Goal: Task Accomplishment & Management: Manage account settings

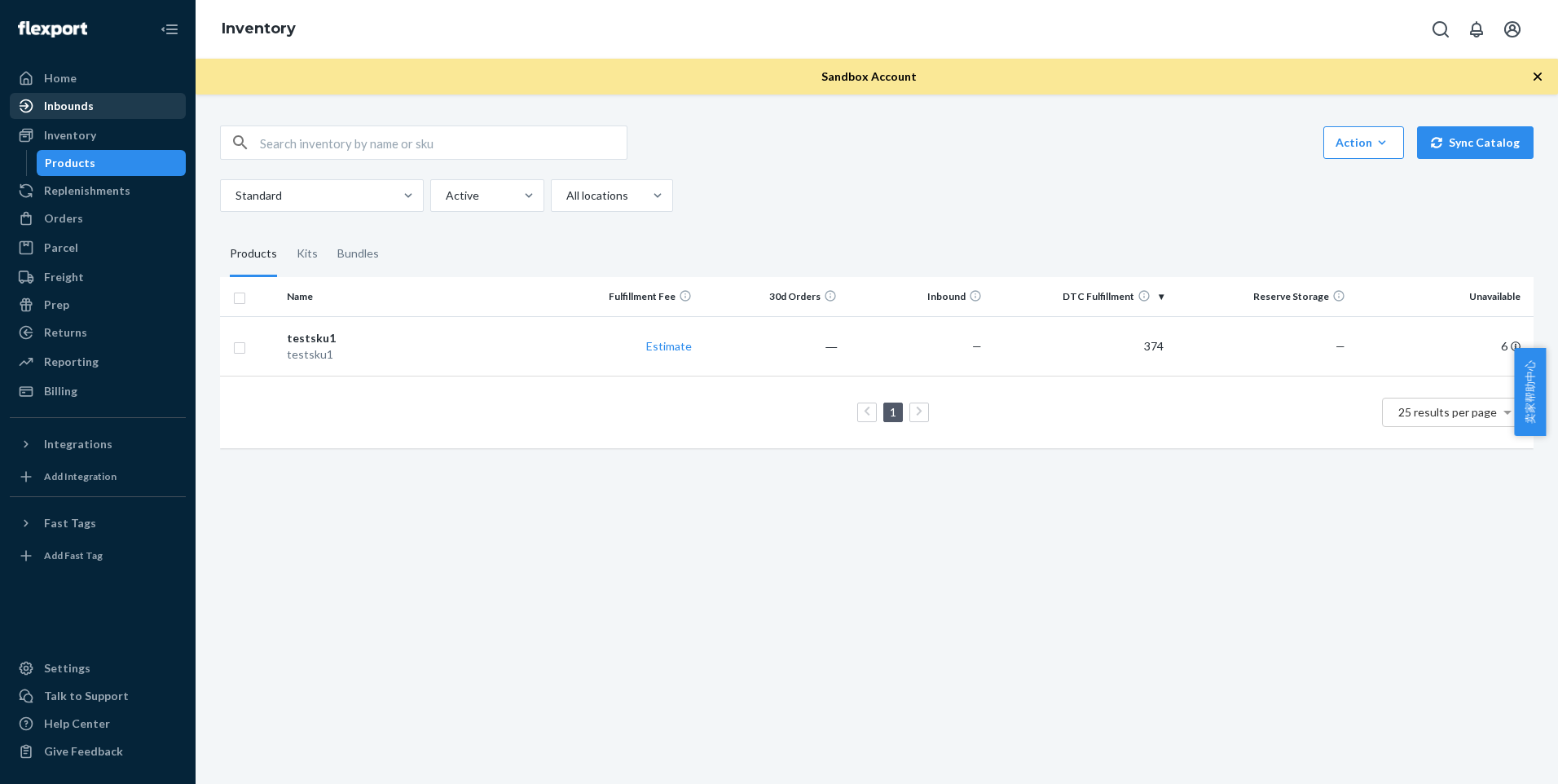
click at [123, 108] on div "Inbounds" at bounding box center [98, 105] width 173 height 23
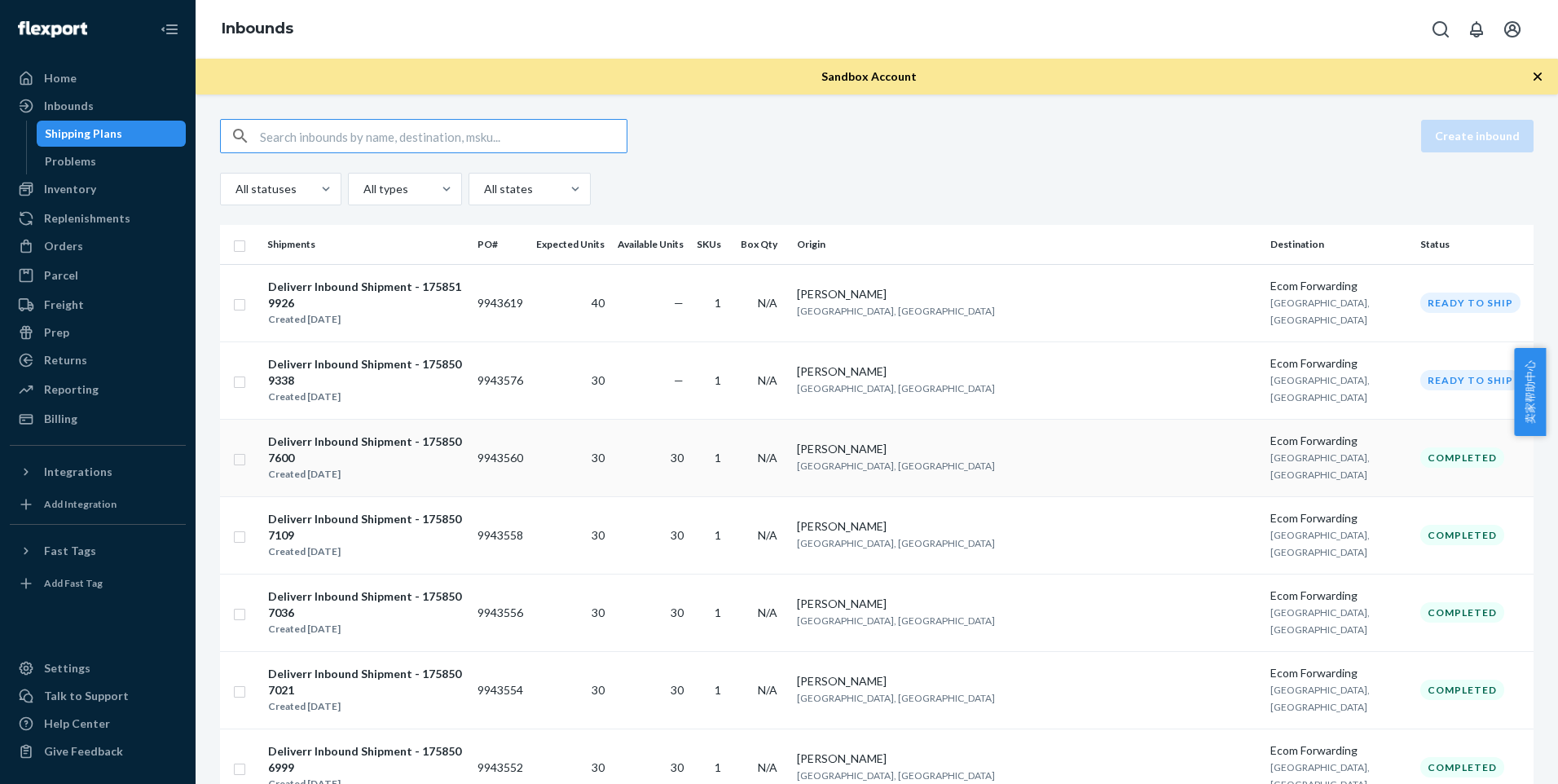
click at [416, 434] on div "Deliverr Inbound Shipment - 1758507600" at bounding box center [366, 450] width 195 height 33
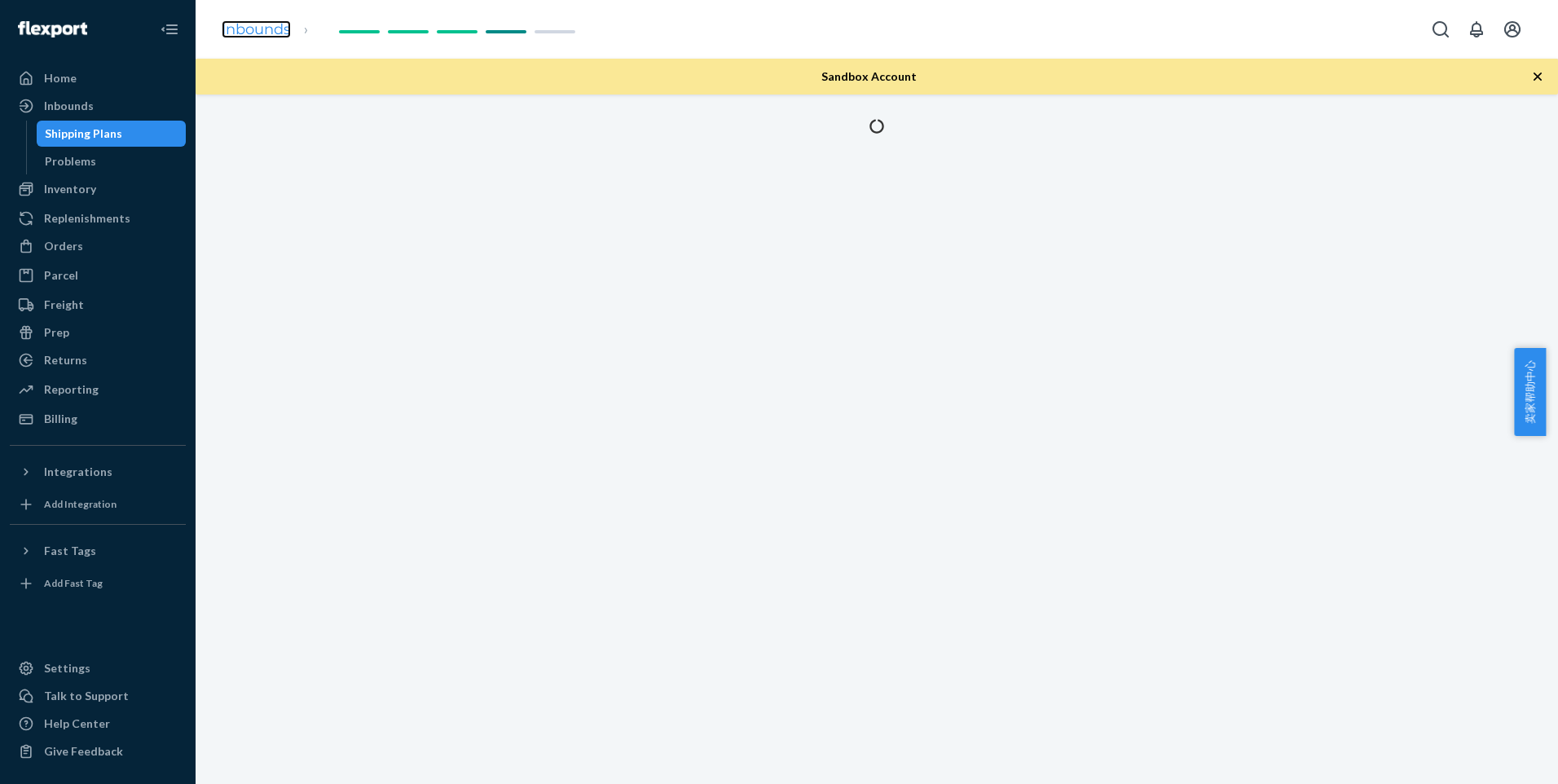
click at [276, 28] on link "Inbounds" at bounding box center [256, 29] width 69 height 18
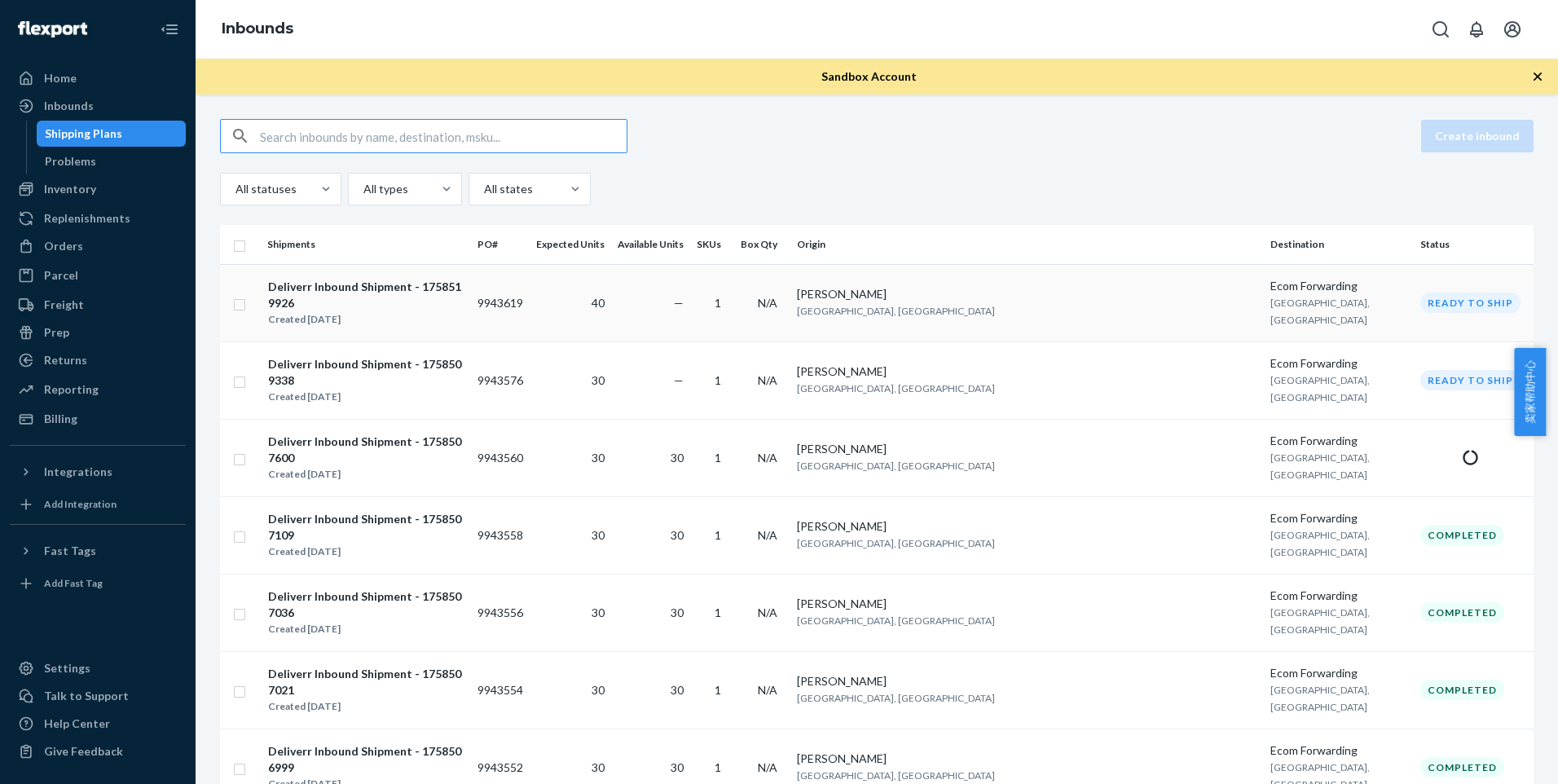
click at [464, 284] on div "Deliverr Inbound Shipment - 1758519926 Created [DATE]" at bounding box center [366, 302] width 197 height 51
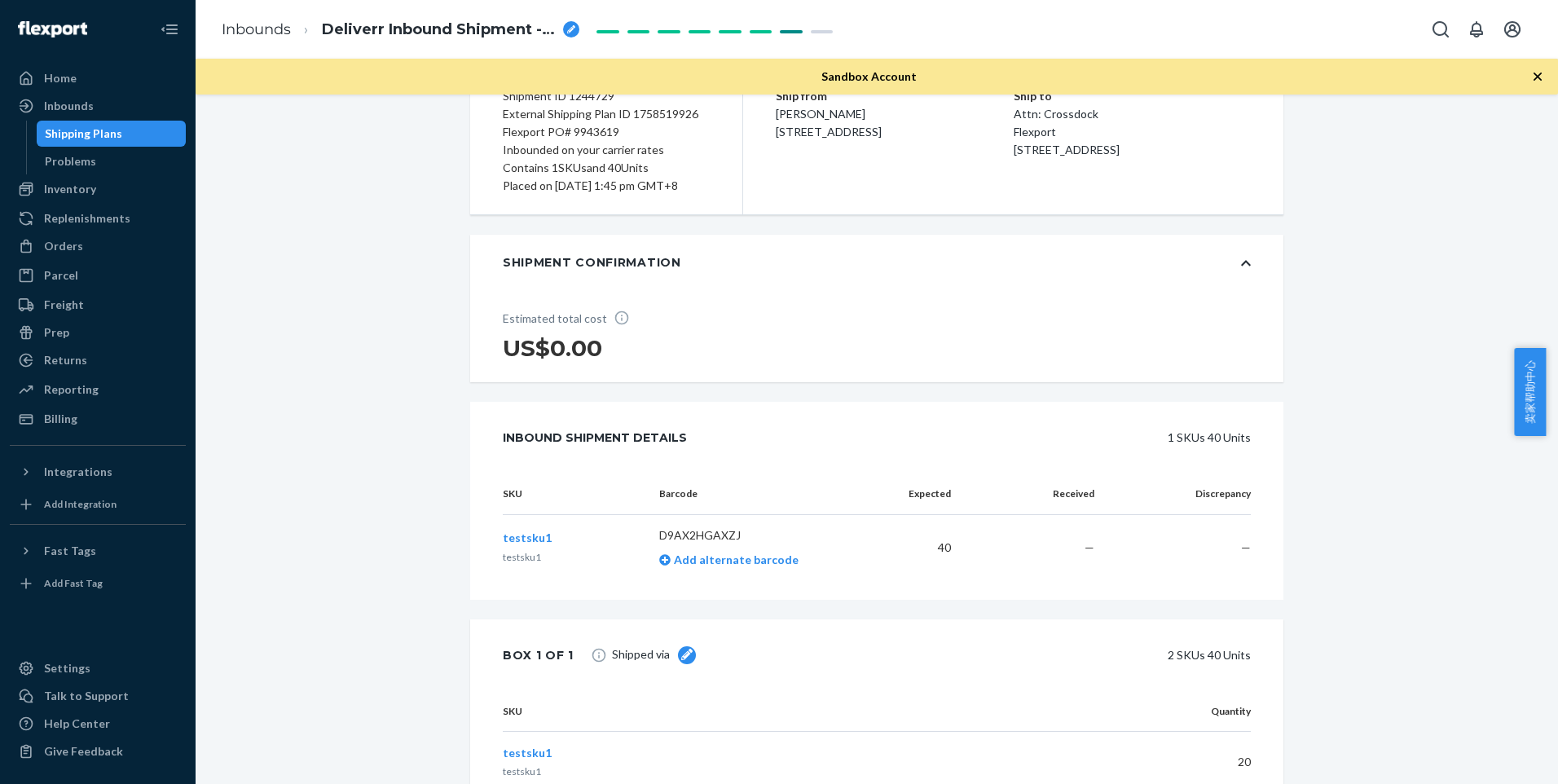
scroll to position [316, 0]
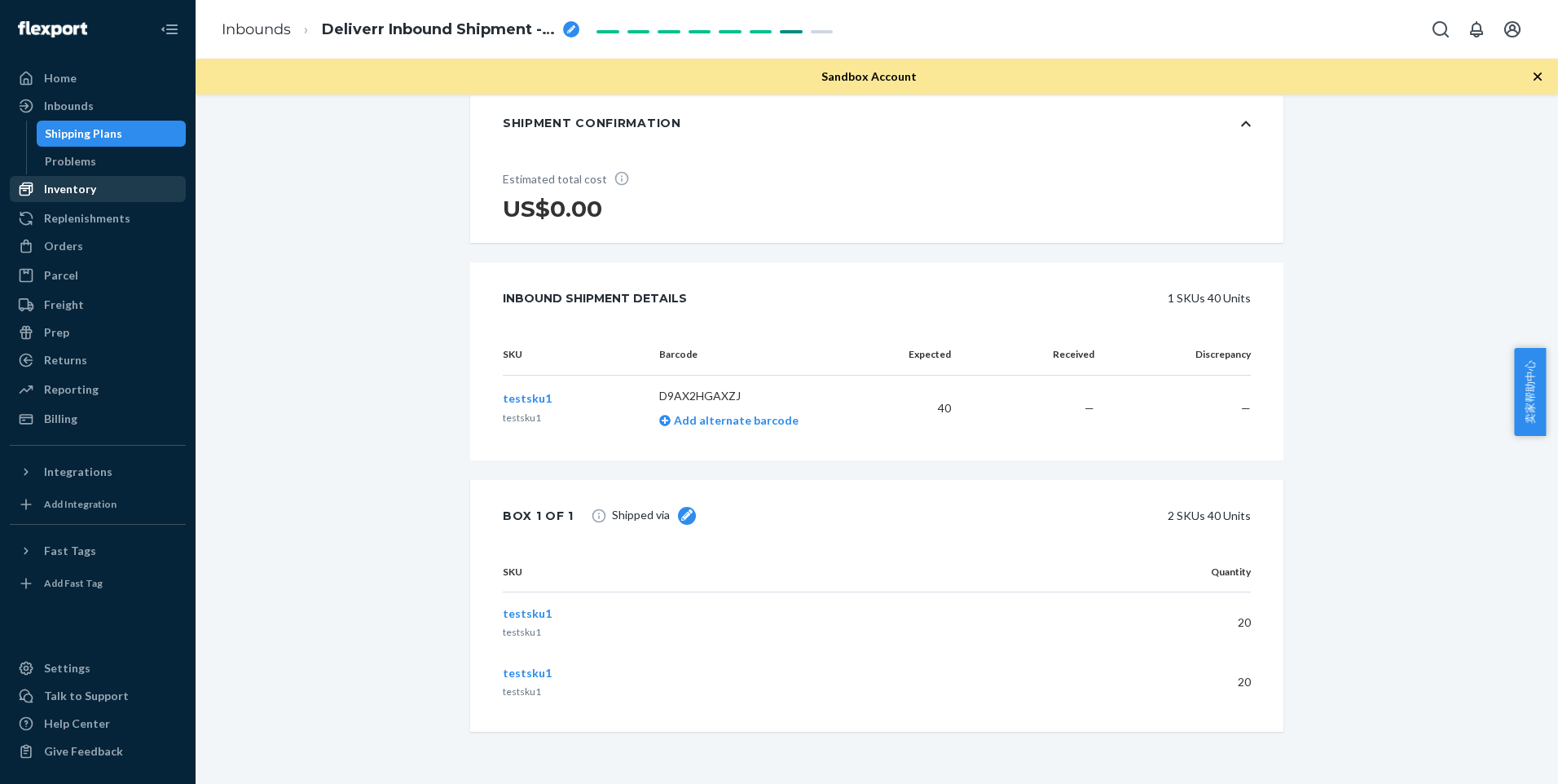
click at [125, 194] on div "Inventory" at bounding box center [98, 189] width 173 height 23
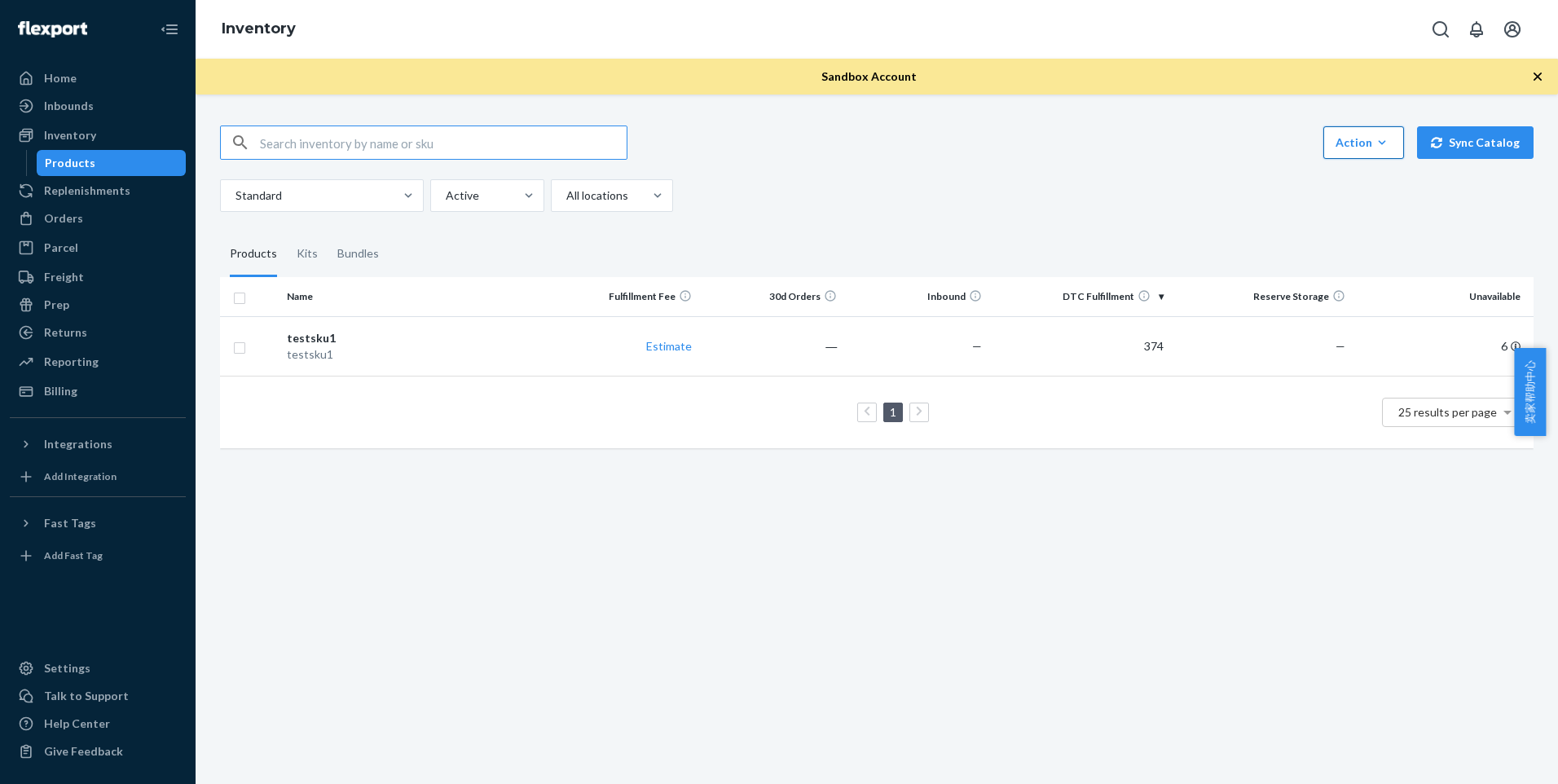
click at [1358, 145] on div "Action" at bounding box center [1364, 142] width 57 height 16
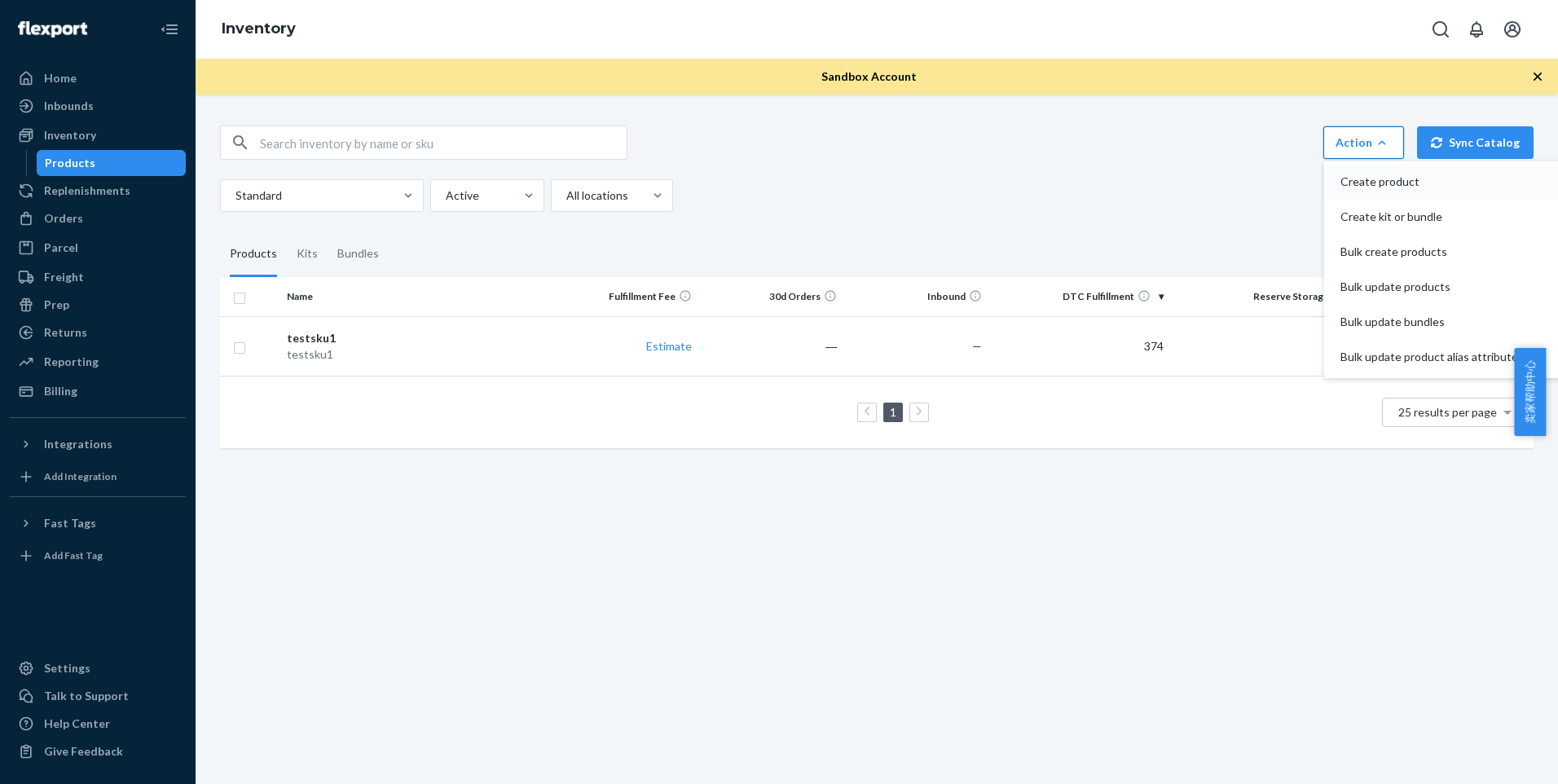
click at [1382, 184] on span "Create product" at bounding box center [1429, 181] width 177 height 11
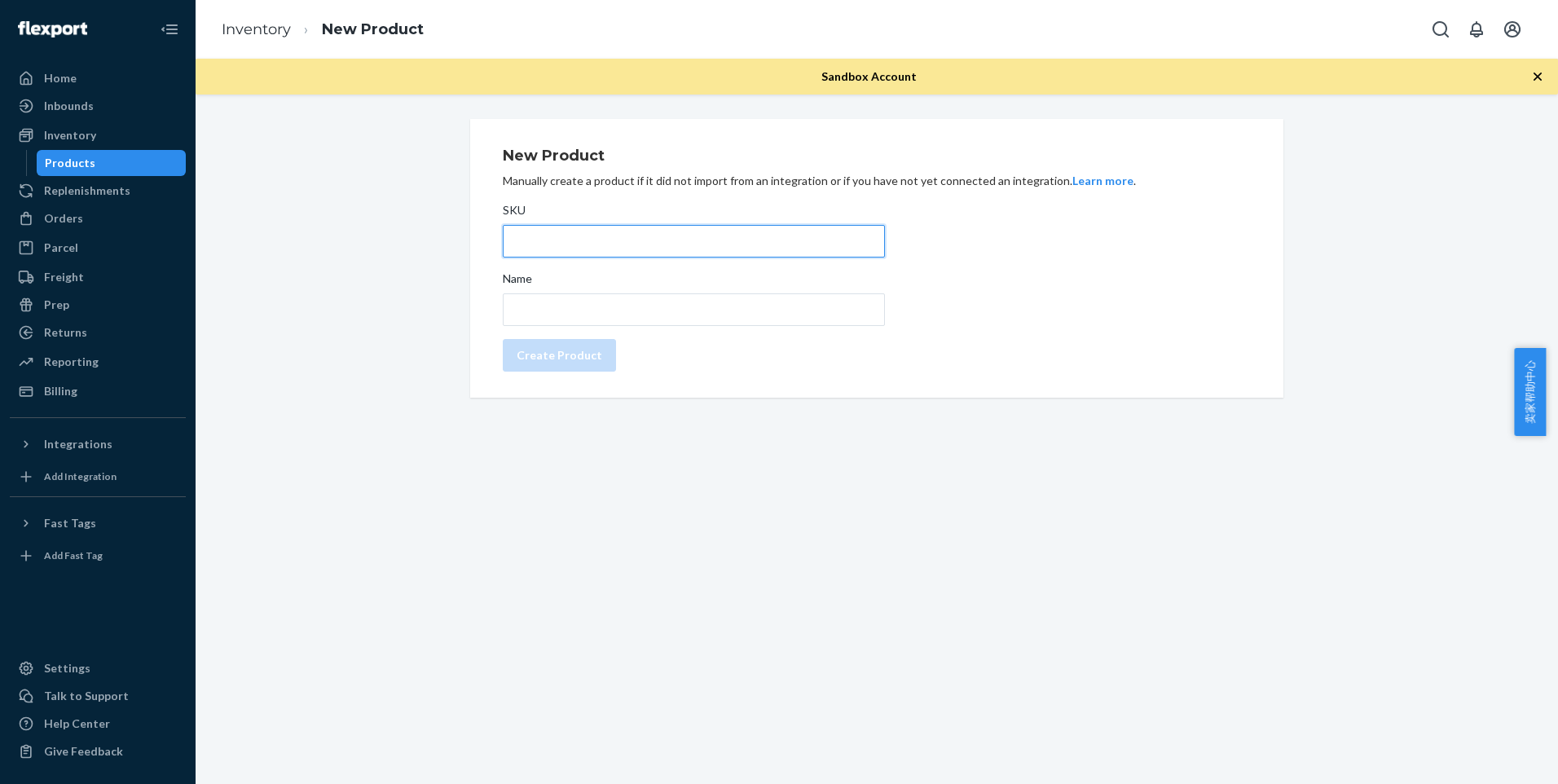
click at [711, 230] on input "SKU" at bounding box center [694, 241] width 382 height 33
click at [713, 234] on input "skuuu" at bounding box center [694, 241] width 382 height 33
type input "skuuu"
click at [580, 304] on input "Name" at bounding box center [694, 309] width 382 height 33
paste input "skuuu"
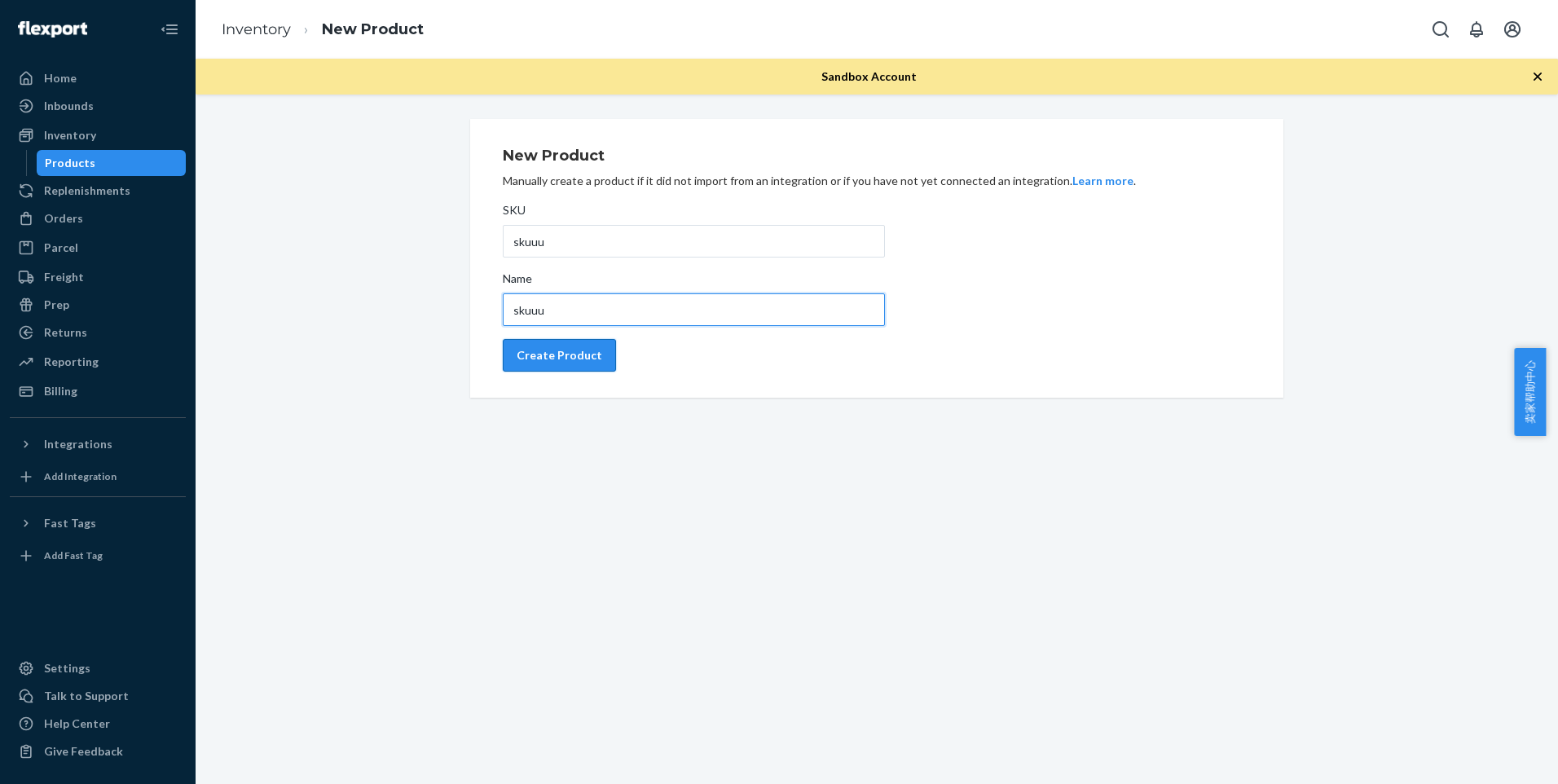
type input "skuuu"
click at [581, 344] on button "Create Product" at bounding box center [560, 356] width 113 height 33
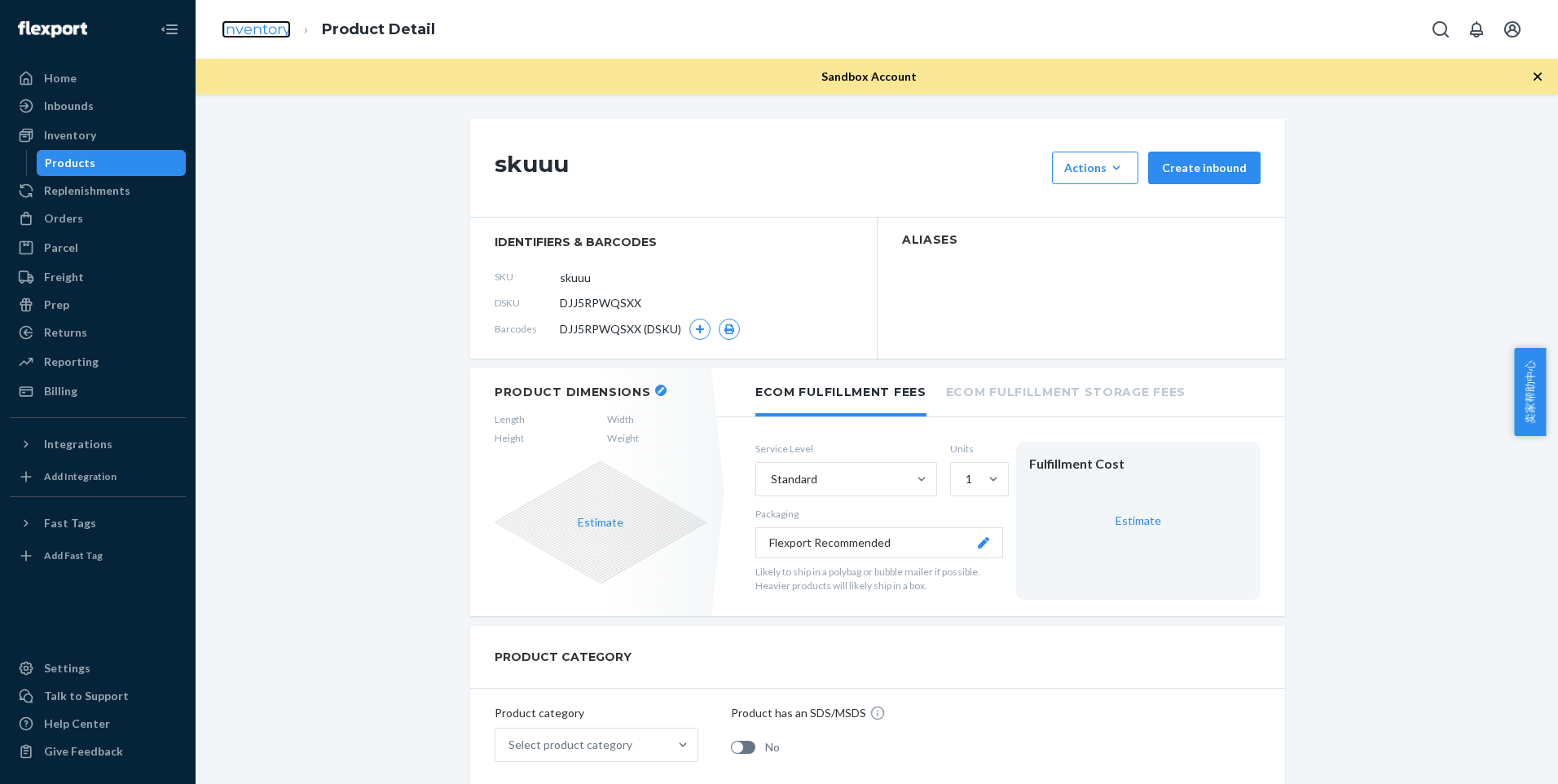
click at [279, 22] on link "Inventory" at bounding box center [256, 29] width 69 height 18
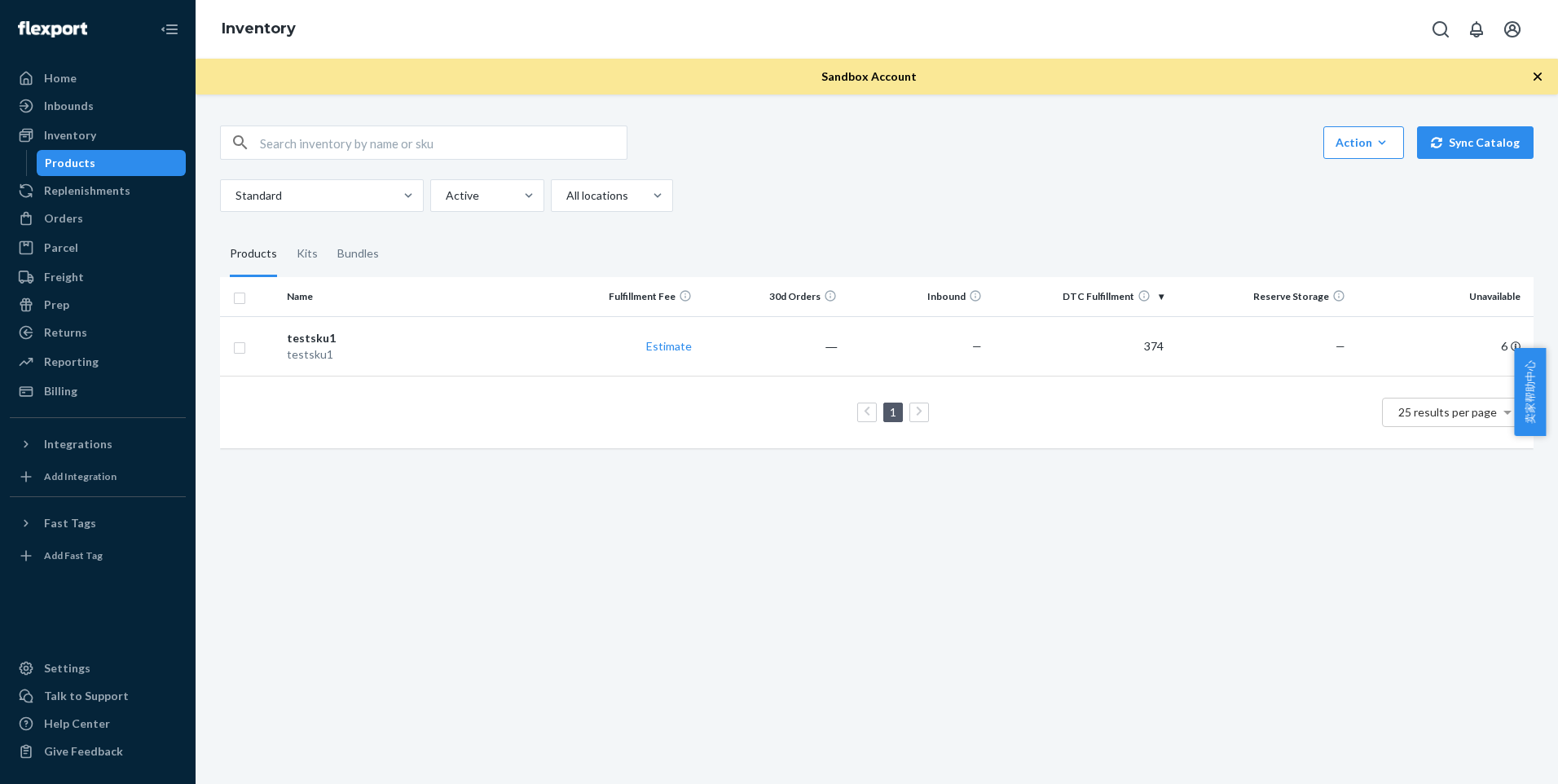
click at [916, 407] on icon at bounding box center [920, 411] width 8 height 11
click at [841, 410] on ul "1" at bounding box center [877, 412] width 111 height 20
click at [122, 97] on div "Inbounds" at bounding box center [98, 105] width 173 height 23
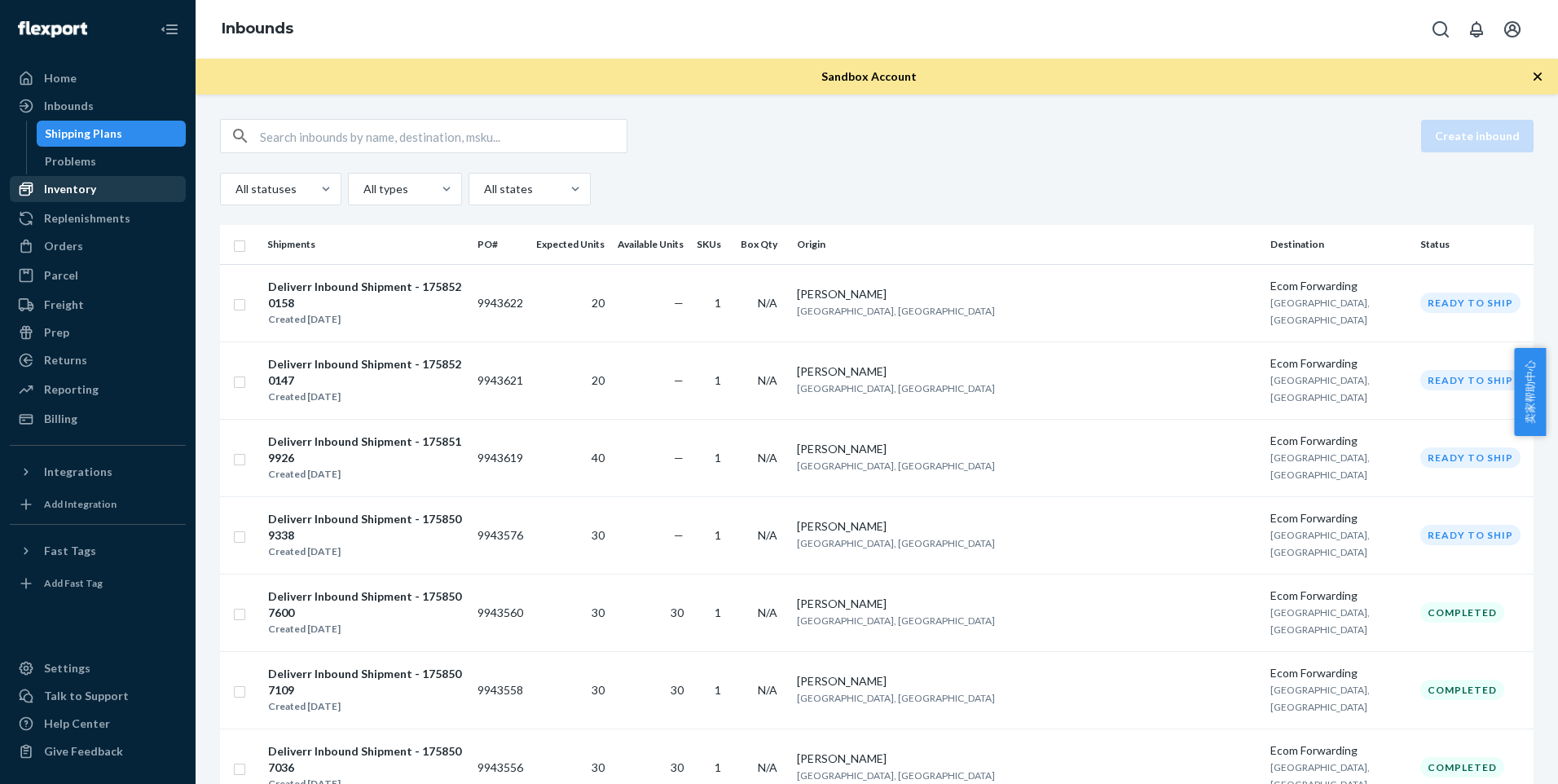
click at [114, 183] on div "Inventory" at bounding box center [98, 189] width 173 height 23
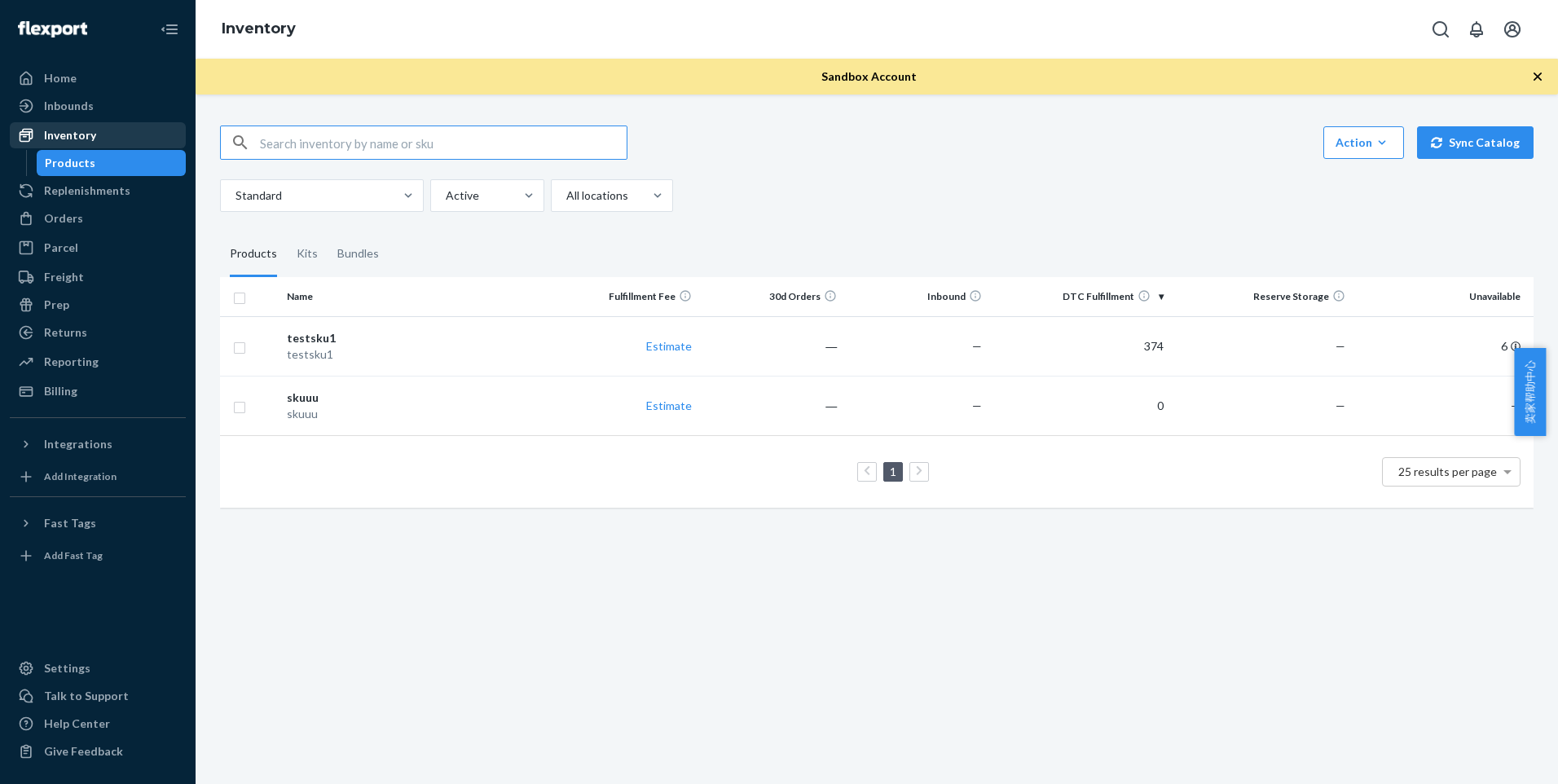
click at [117, 129] on div "Inventory" at bounding box center [98, 135] width 173 height 23
click at [114, 102] on div "Inbounds" at bounding box center [98, 105] width 173 height 23
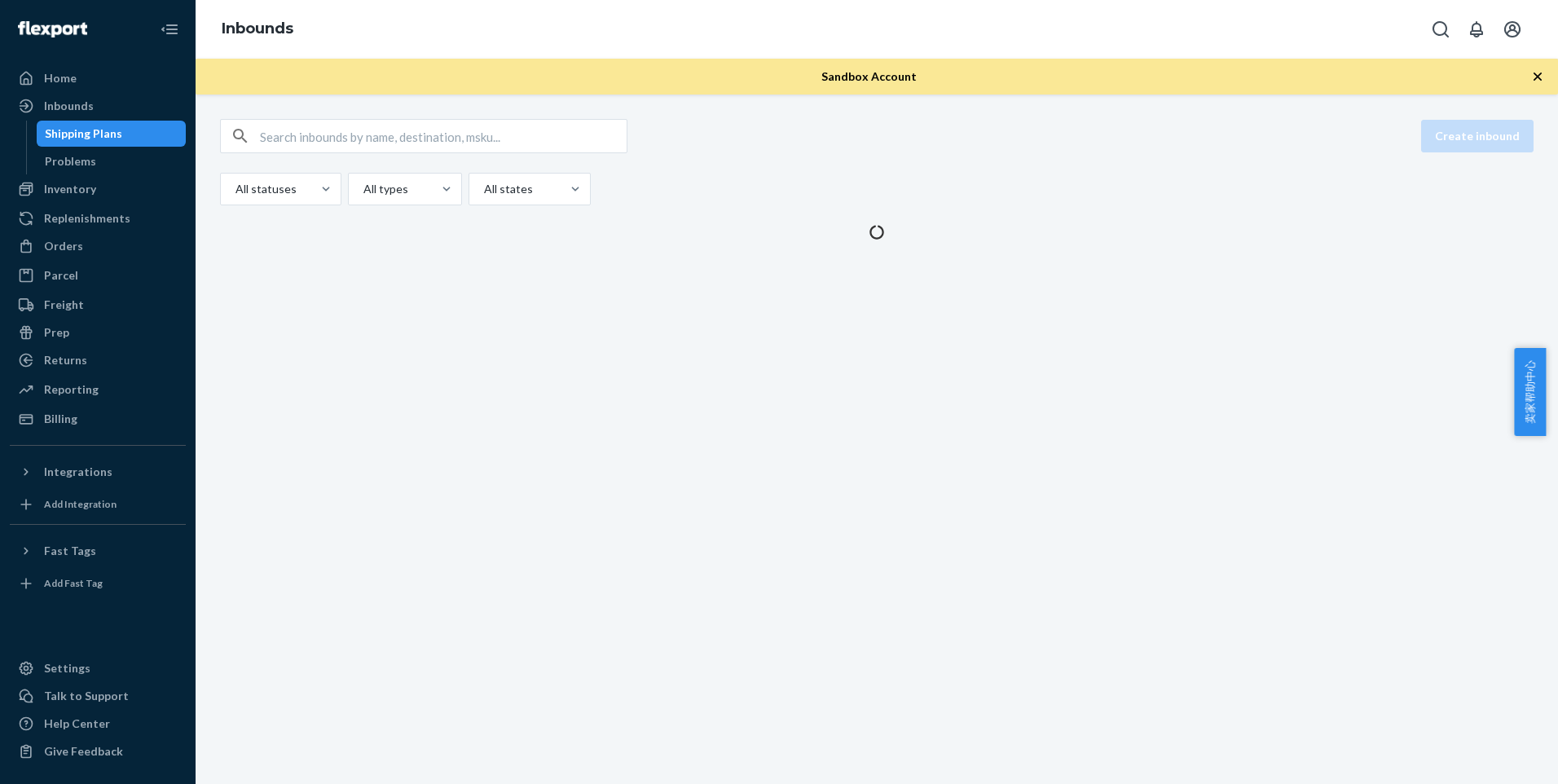
click at [1102, 308] on div "Create inbound All statuses All types All states" at bounding box center [877, 439] width 1363 height 690
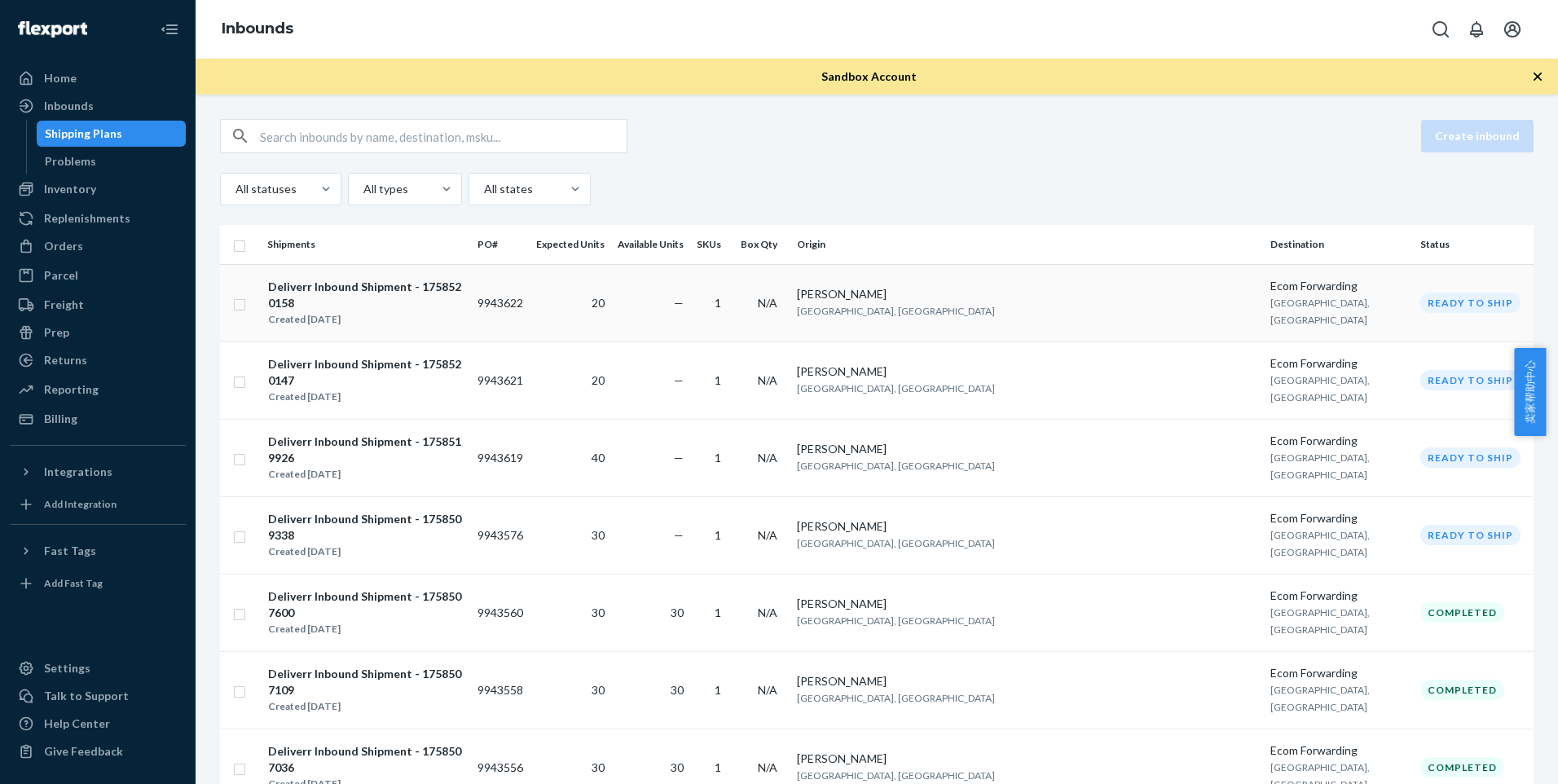
click at [1095, 308] on td "[PERSON_NAME] [GEOGRAPHIC_DATA], [GEOGRAPHIC_DATA]" at bounding box center [1028, 302] width 475 height 77
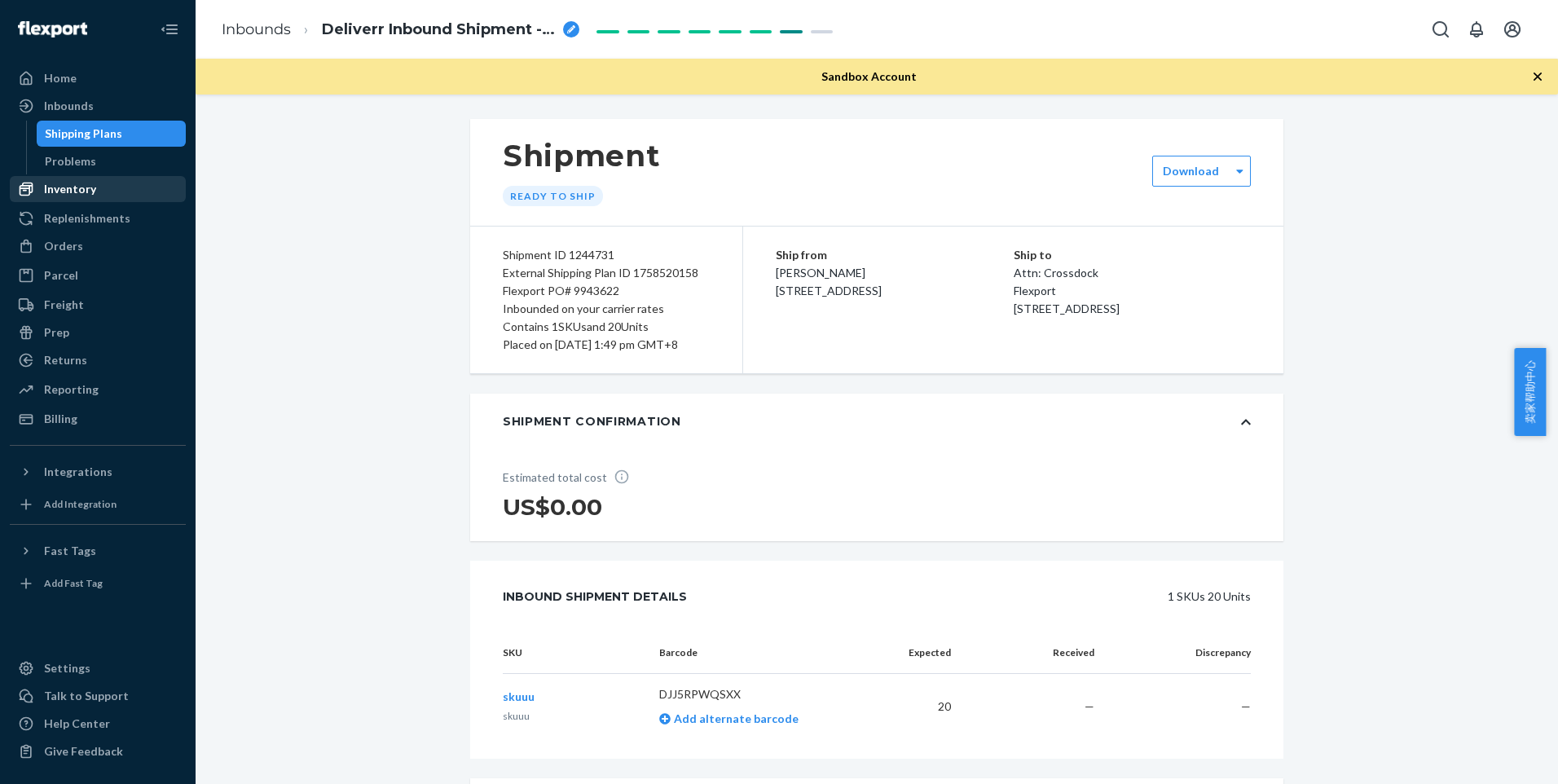
click at [146, 186] on div "Inventory" at bounding box center [98, 189] width 173 height 23
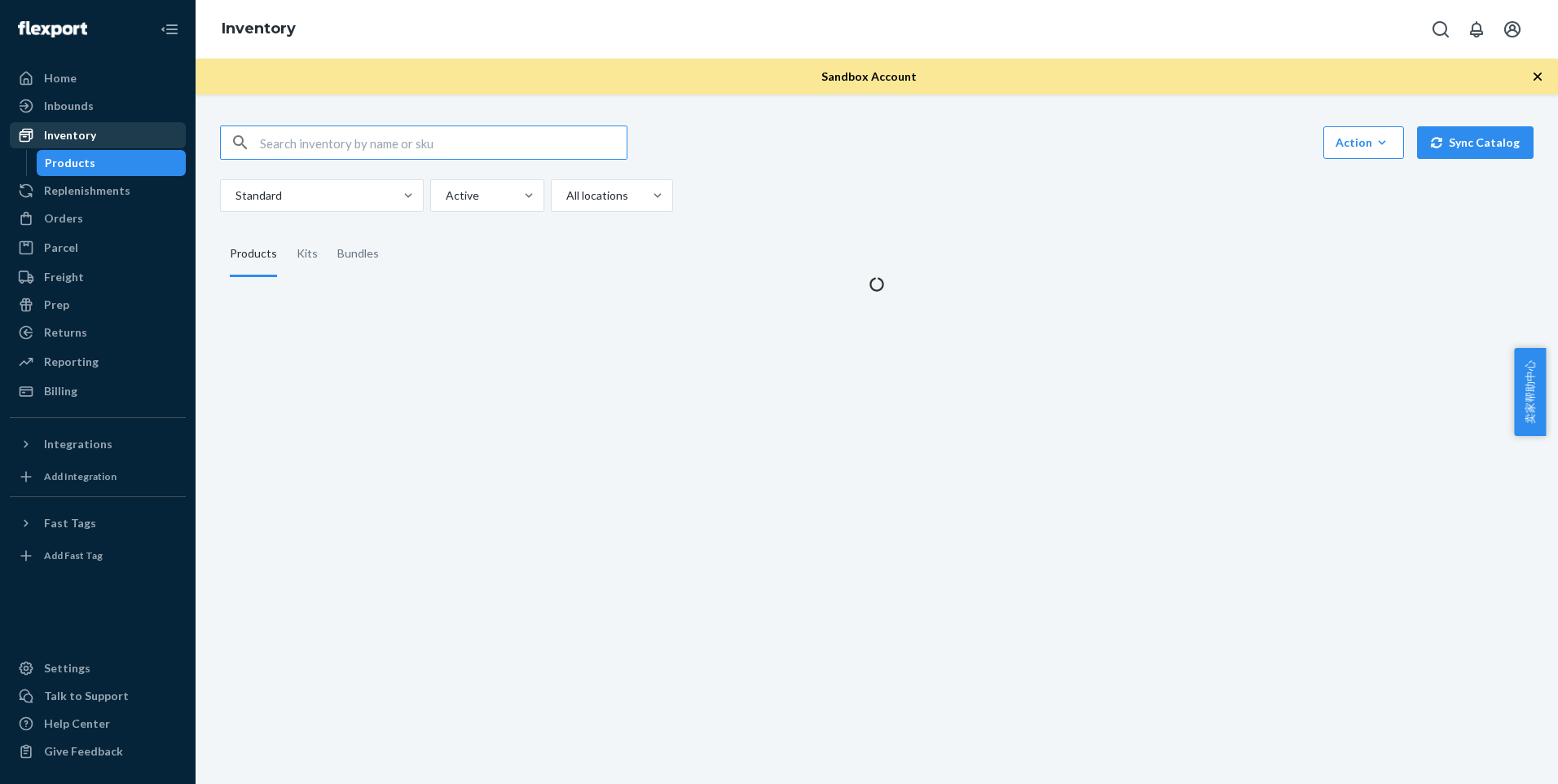
click at [137, 140] on div "Inventory" at bounding box center [98, 135] width 173 height 23
click at [132, 123] on link "Inventory" at bounding box center [97, 135] width 176 height 26
click at [138, 98] on div "Inbounds" at bounding box center [98, 105] width 173 height 23
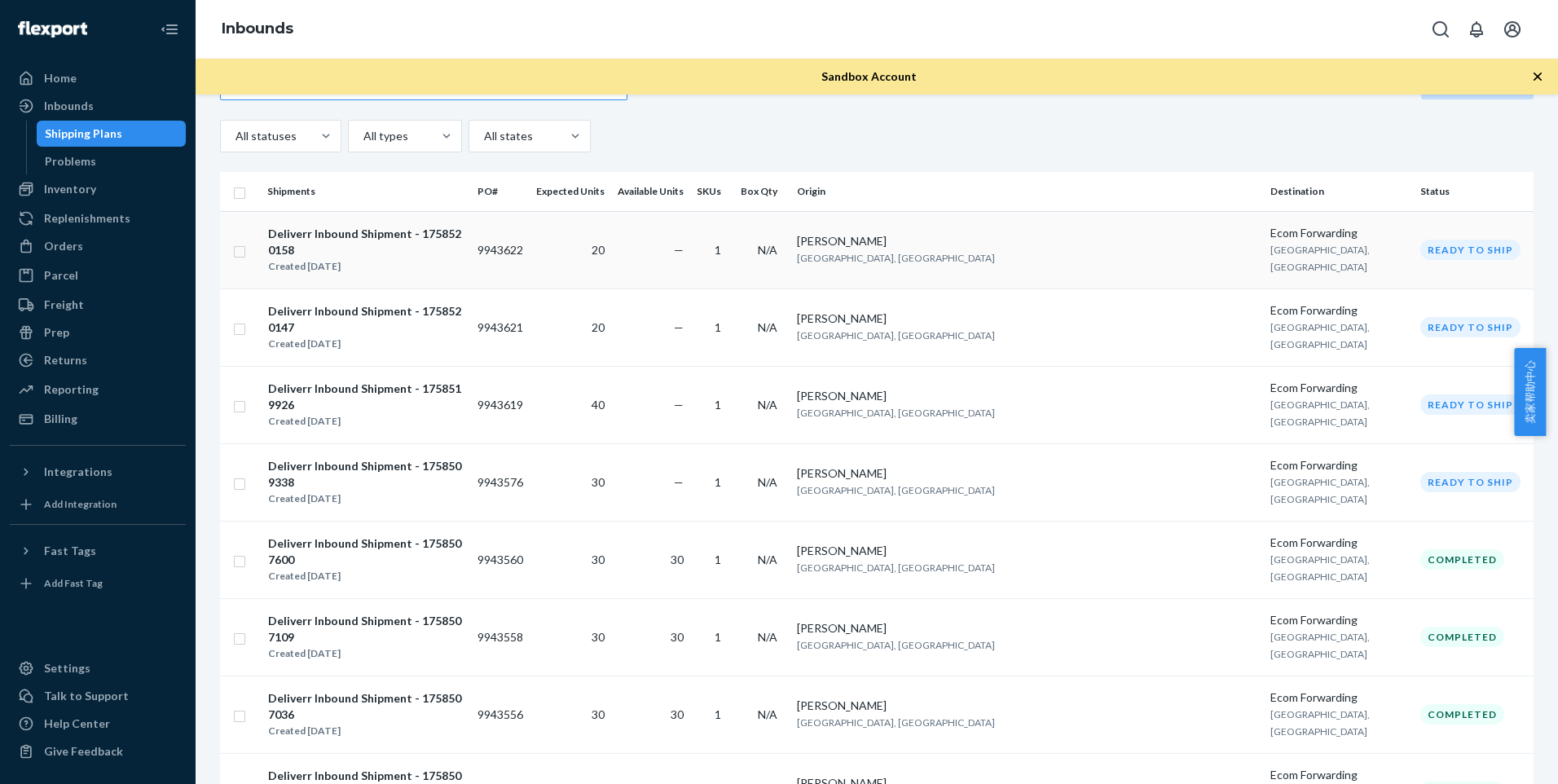
scroll to position [81, 0]
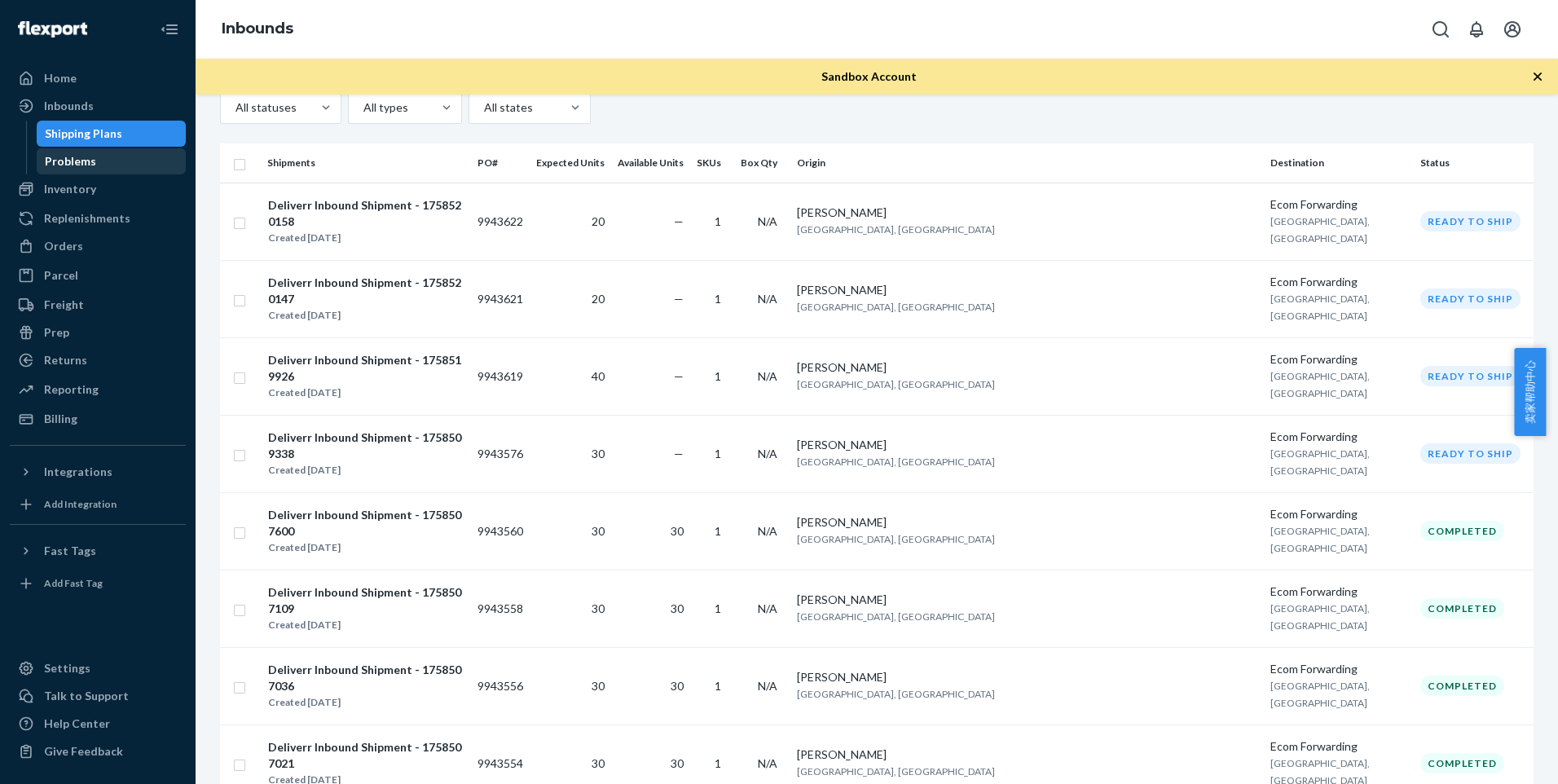
click at [148, 150] on div "Problems" at bounding box center [111, 161] width 147 height 23
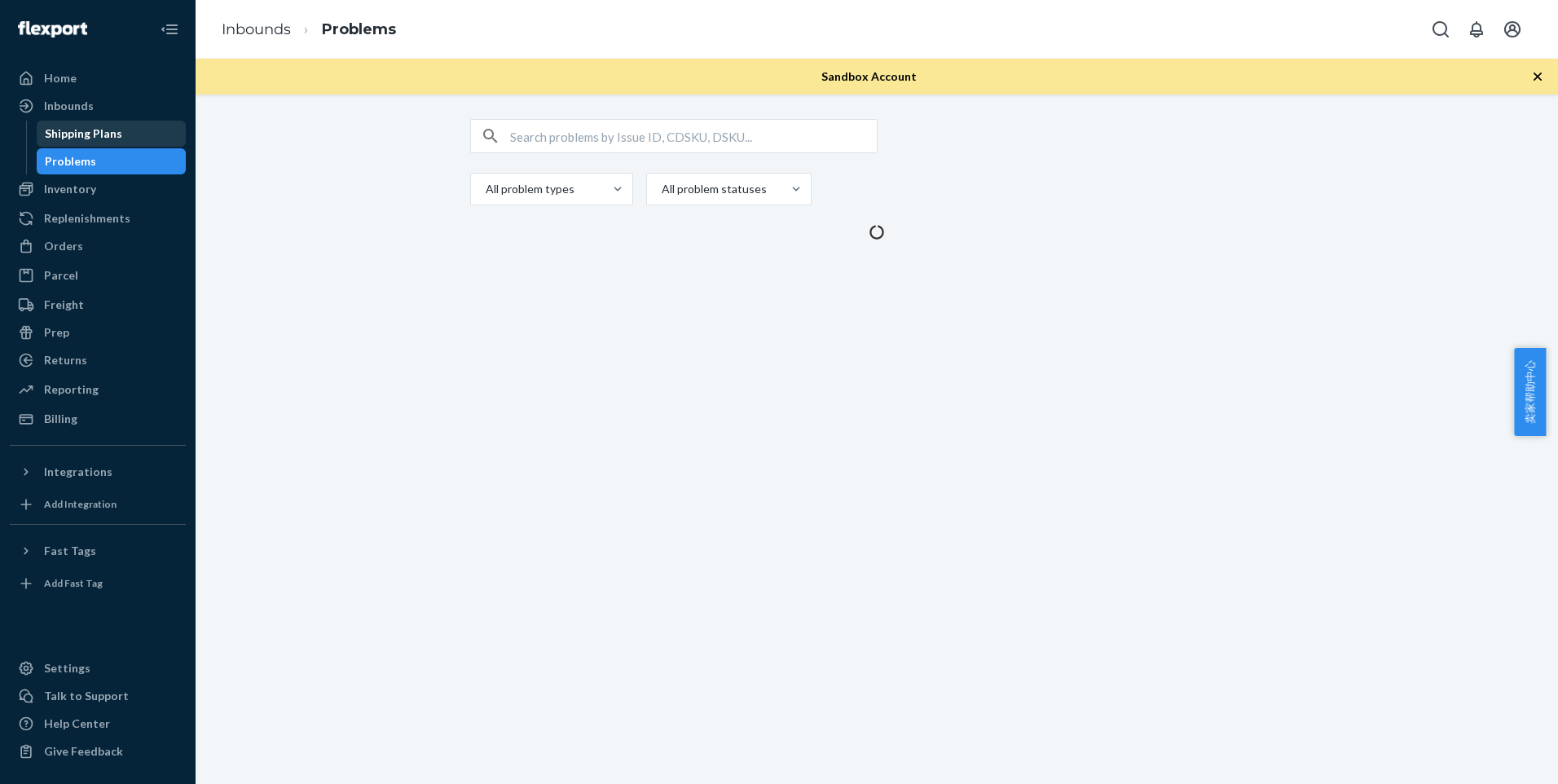
click at [148, 142] on div "Shipping Plans" at bounding box center [111, 134] width 147 height 23
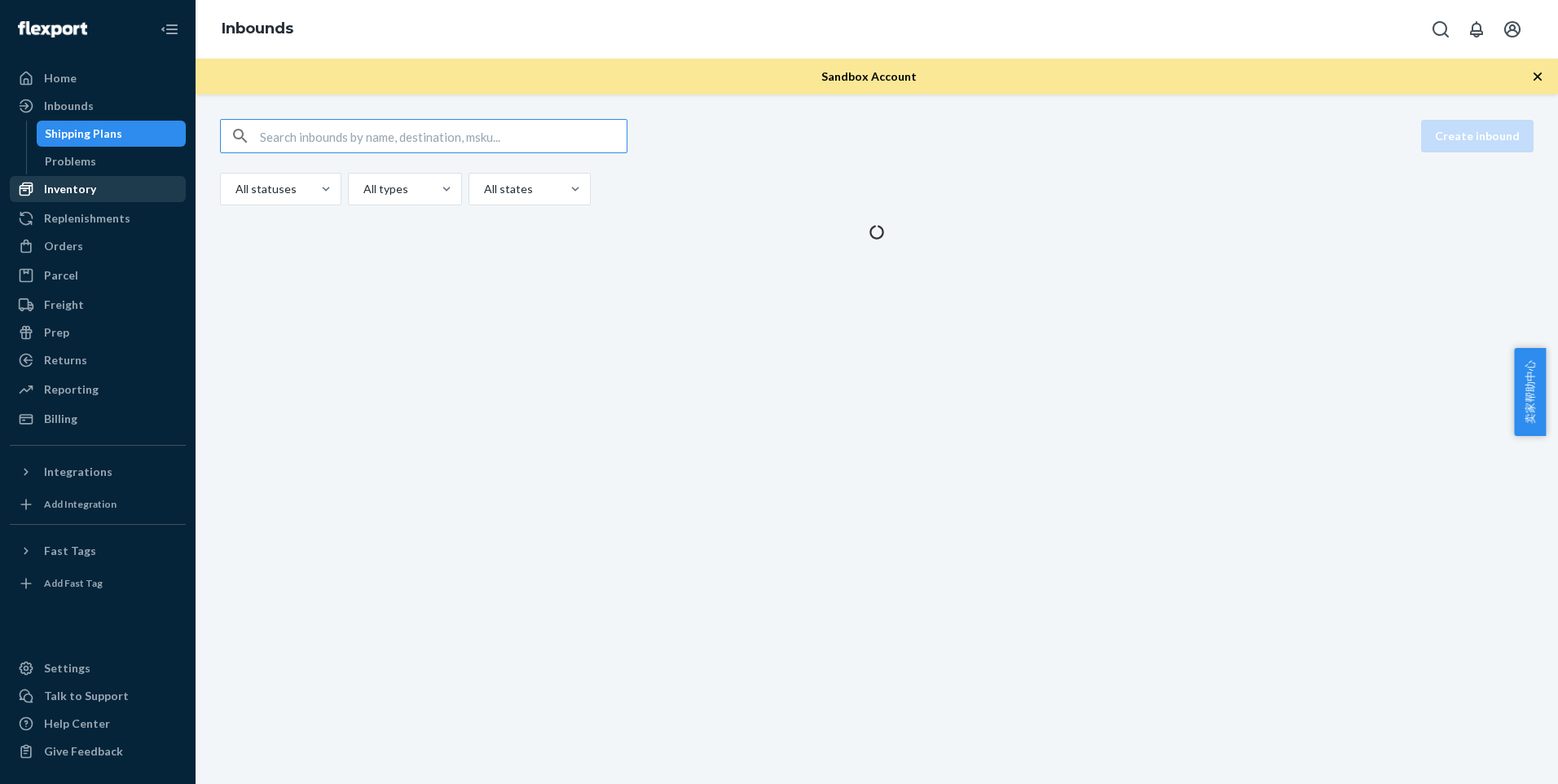
click at [136, 192] on div "Inventory" at bounding box center [98, 189] width 173 height 23
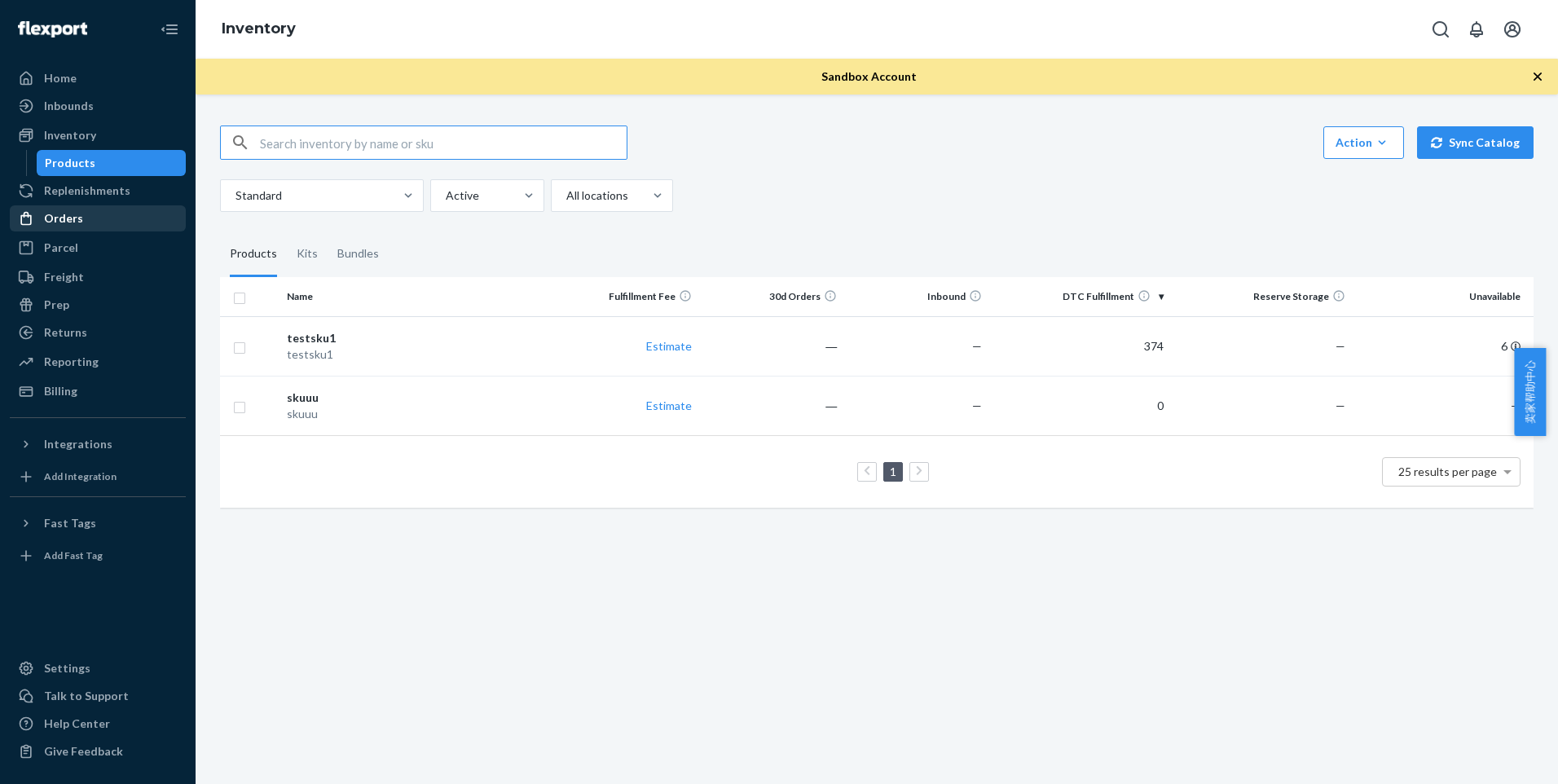
click at [138, 220] on div "Orders" at bounding box center [98, 218] width 173 height 23
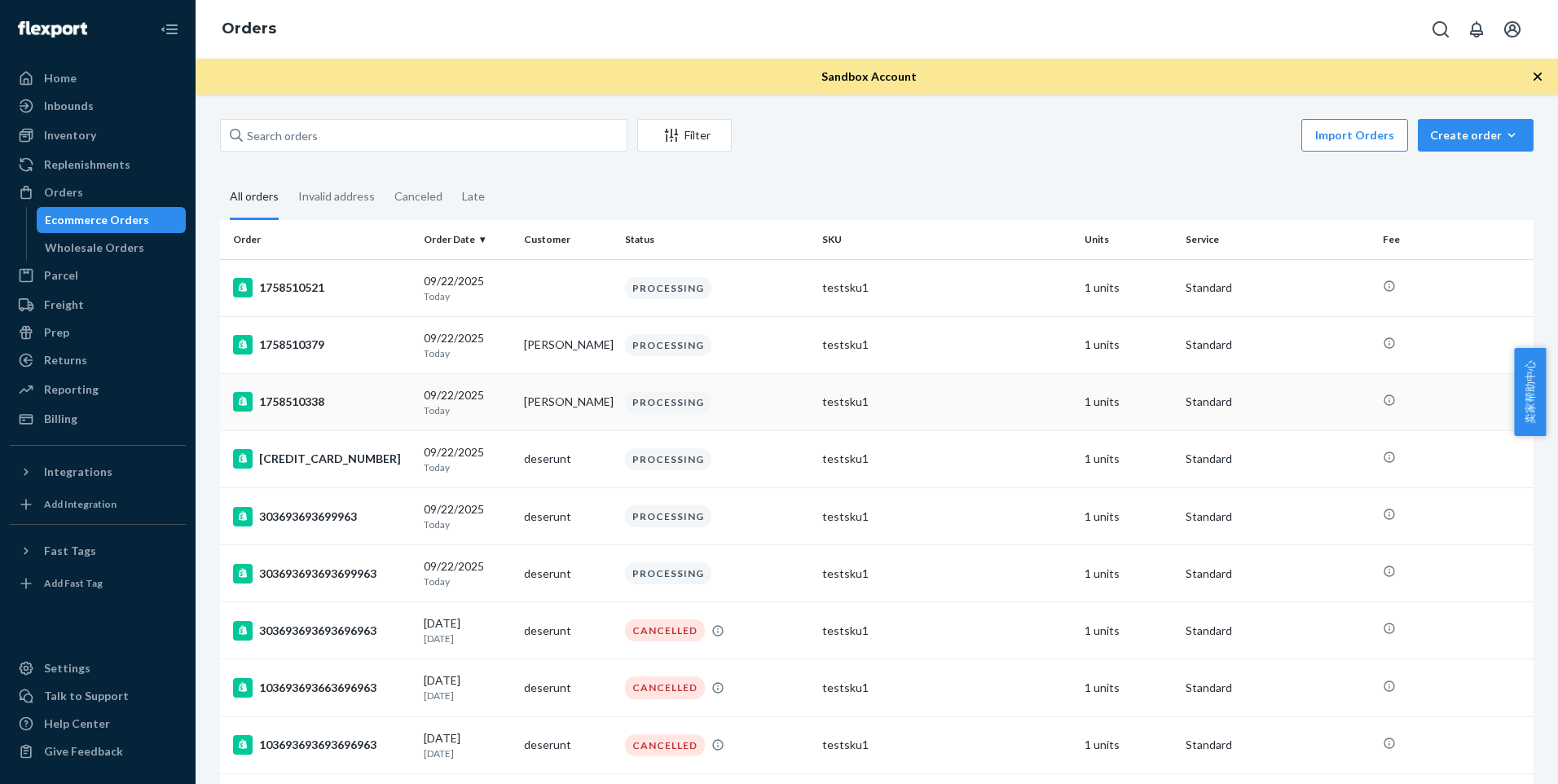
click at [647, 398] on div "PROCESSING" at bounding box center [668, 403] width 87 height 22
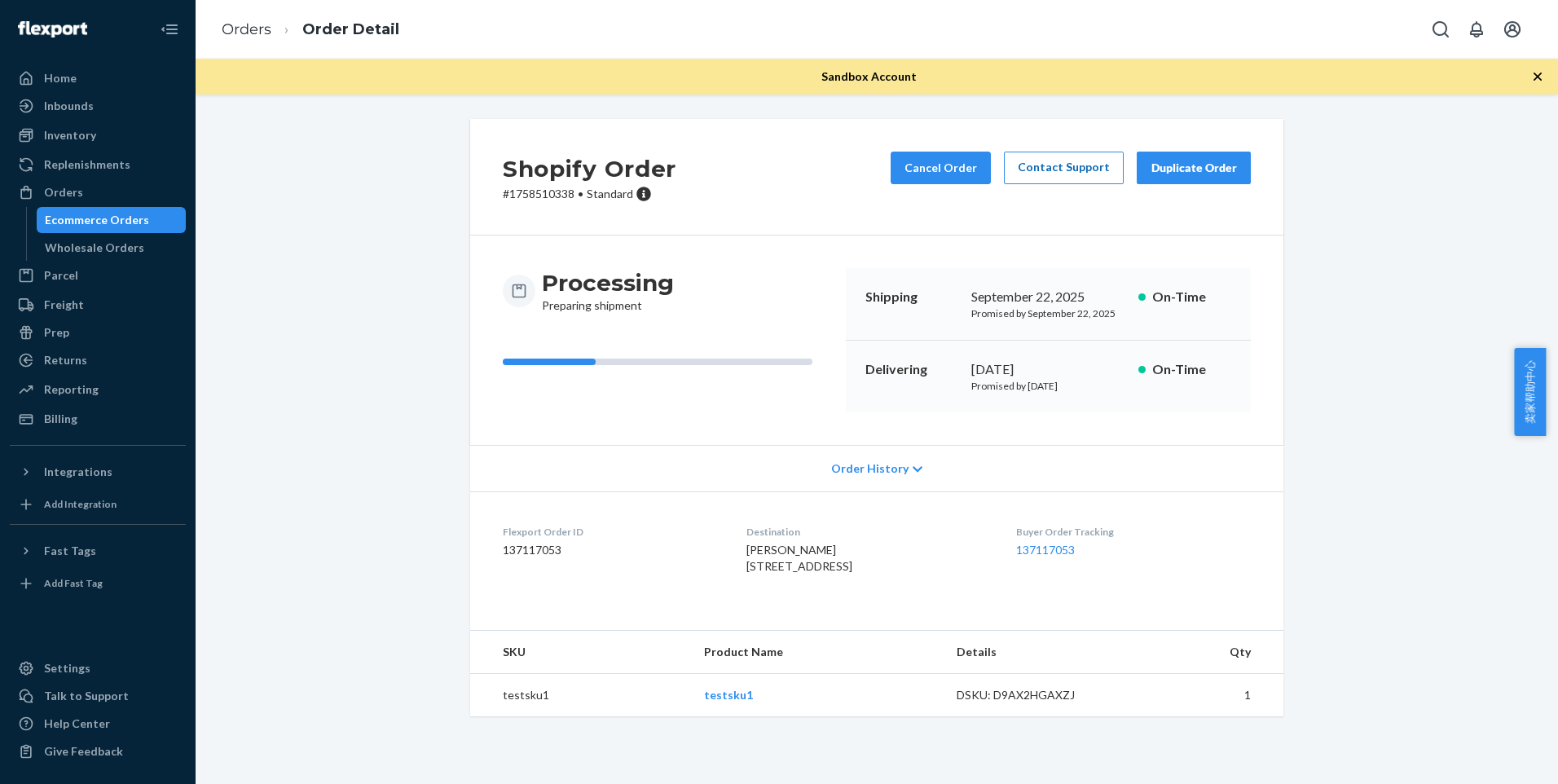
click at [1077, 167] on link "Contact Support" at bounding box center [1064, 168] width 120 height 33
click at [255, 33] on link "Orders" at bounding box center [247, 29] width 50 height 18
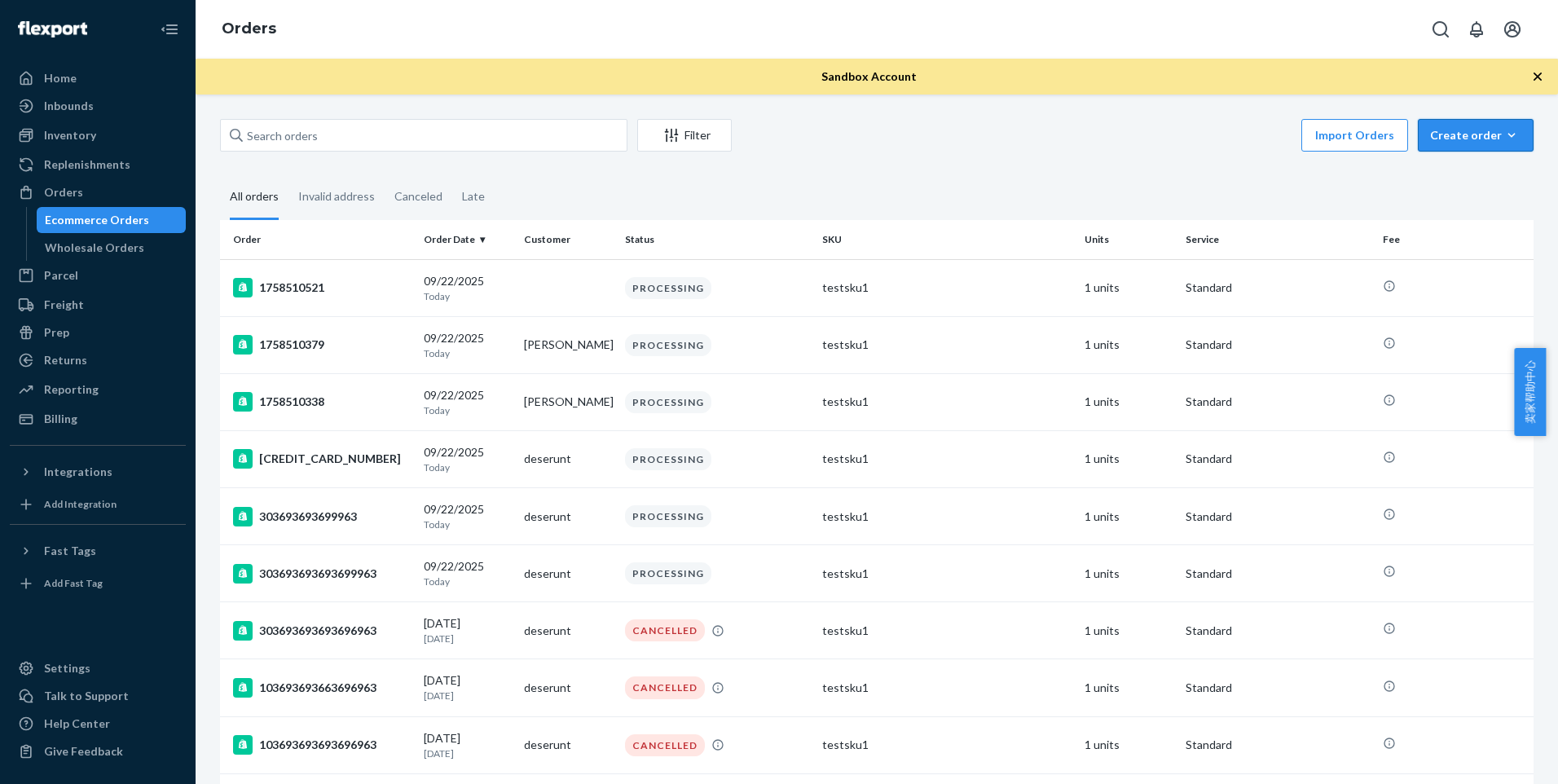
click at [1512, 131] on button "Create order Ecommerce order Removal order" at bounding box center [1476, 135] width 116 height 33
click at [1511, 131] on button "Create order Ecommerce order Removal order" at bounding box center [1476, 135] width 116 height 33
click at [1504, 141] on icon "button" at bounding box center [1512, 135] width 16 height 16
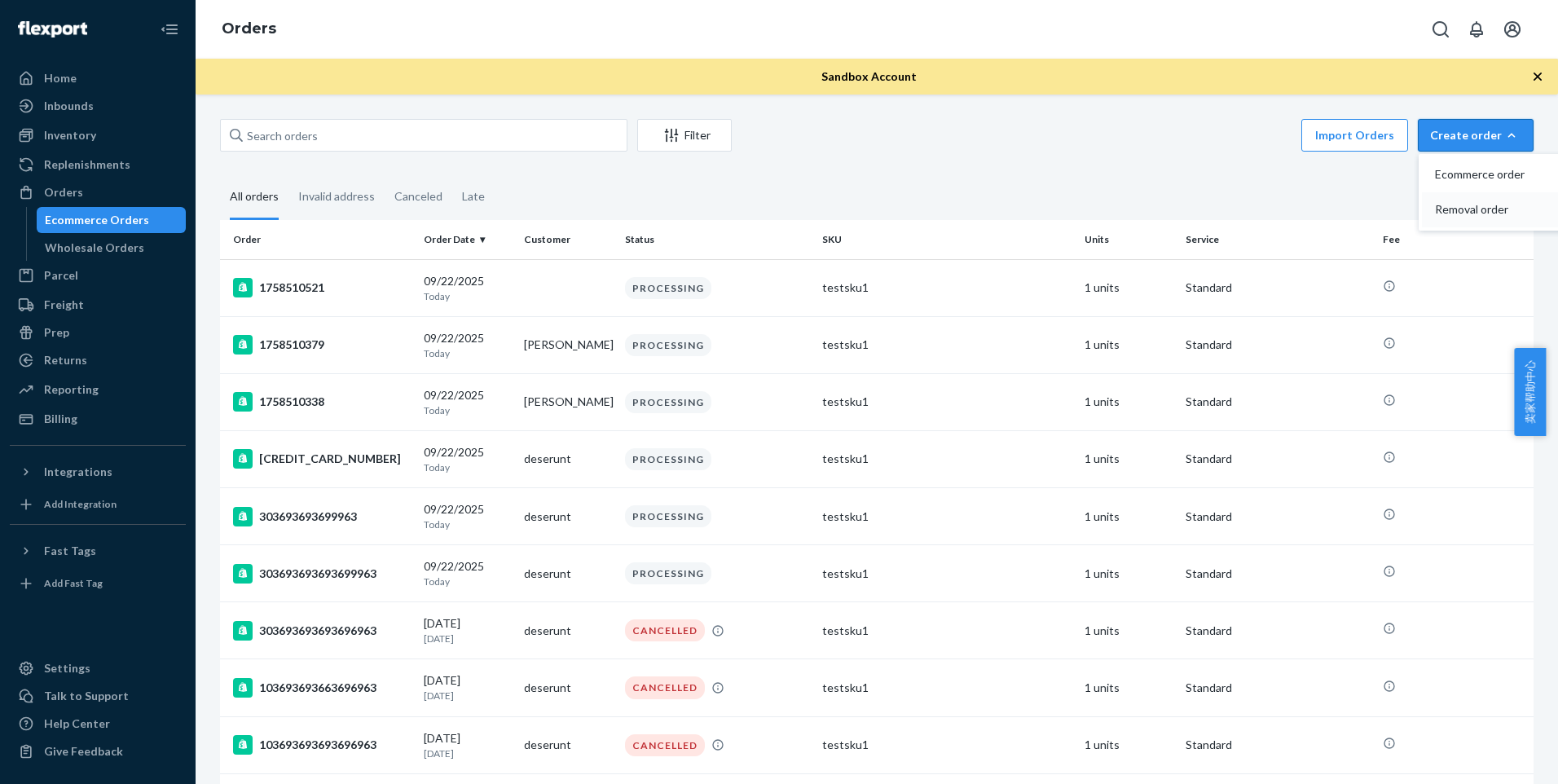
click at [1481, 213] on span "Removal order" at bounding box center [1486, 209] width 101 height 11
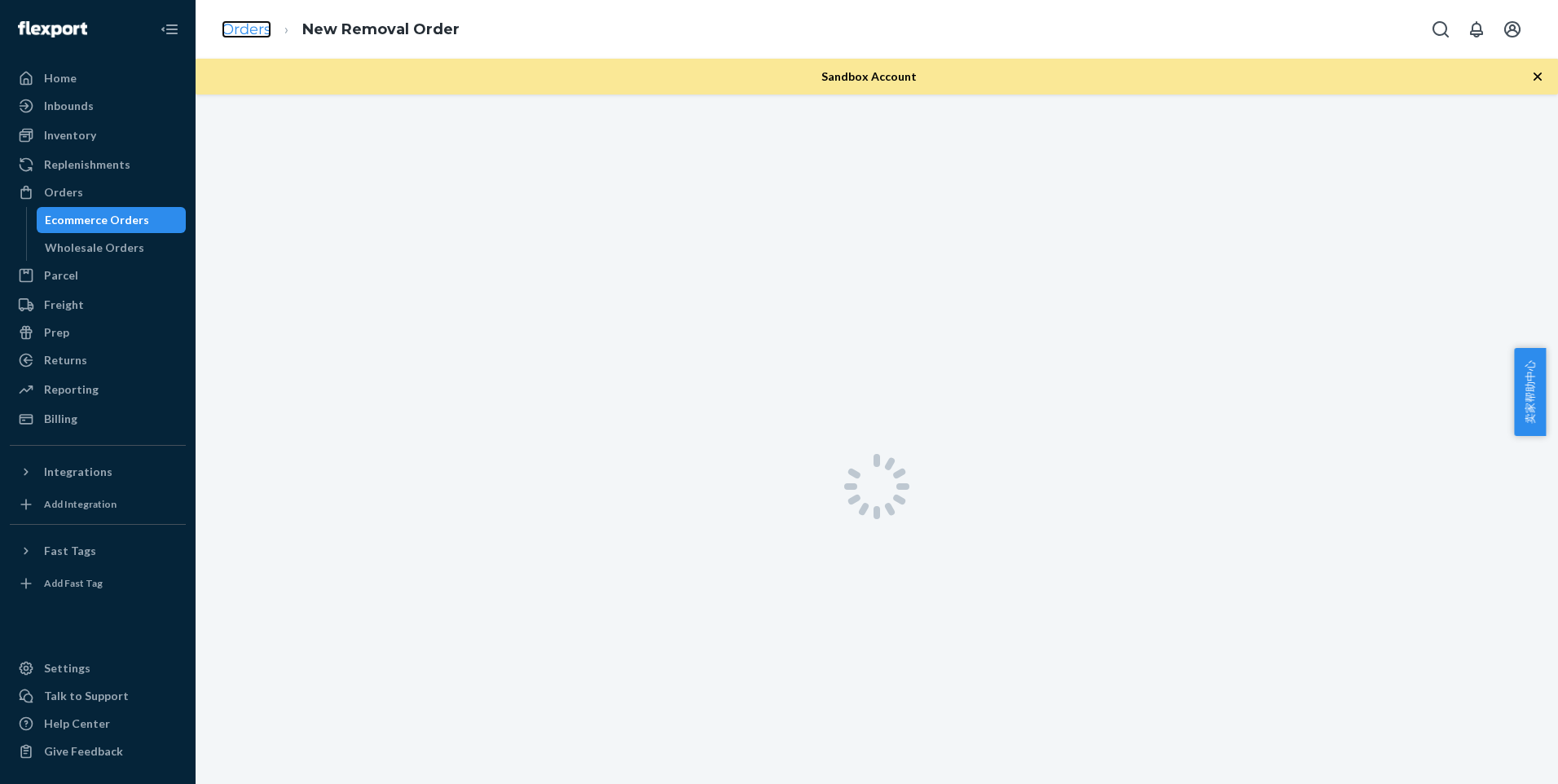
click at [254, 34] on link "Orders" at bounding box center [247, 29] width 50 height 18
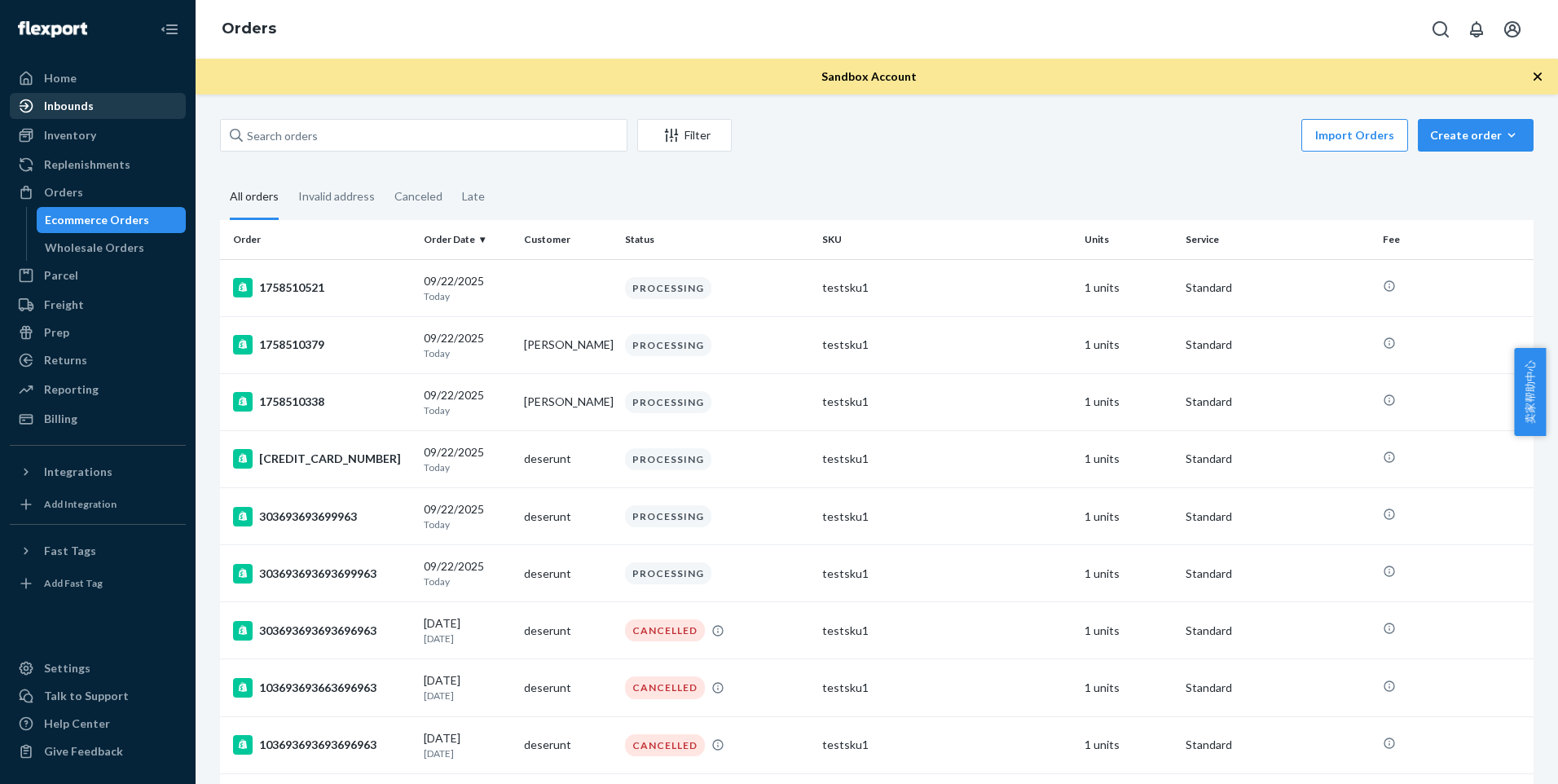
click at [116, 107] on div "Inbounds" at bounding box center [98, 105] width 173 height 23
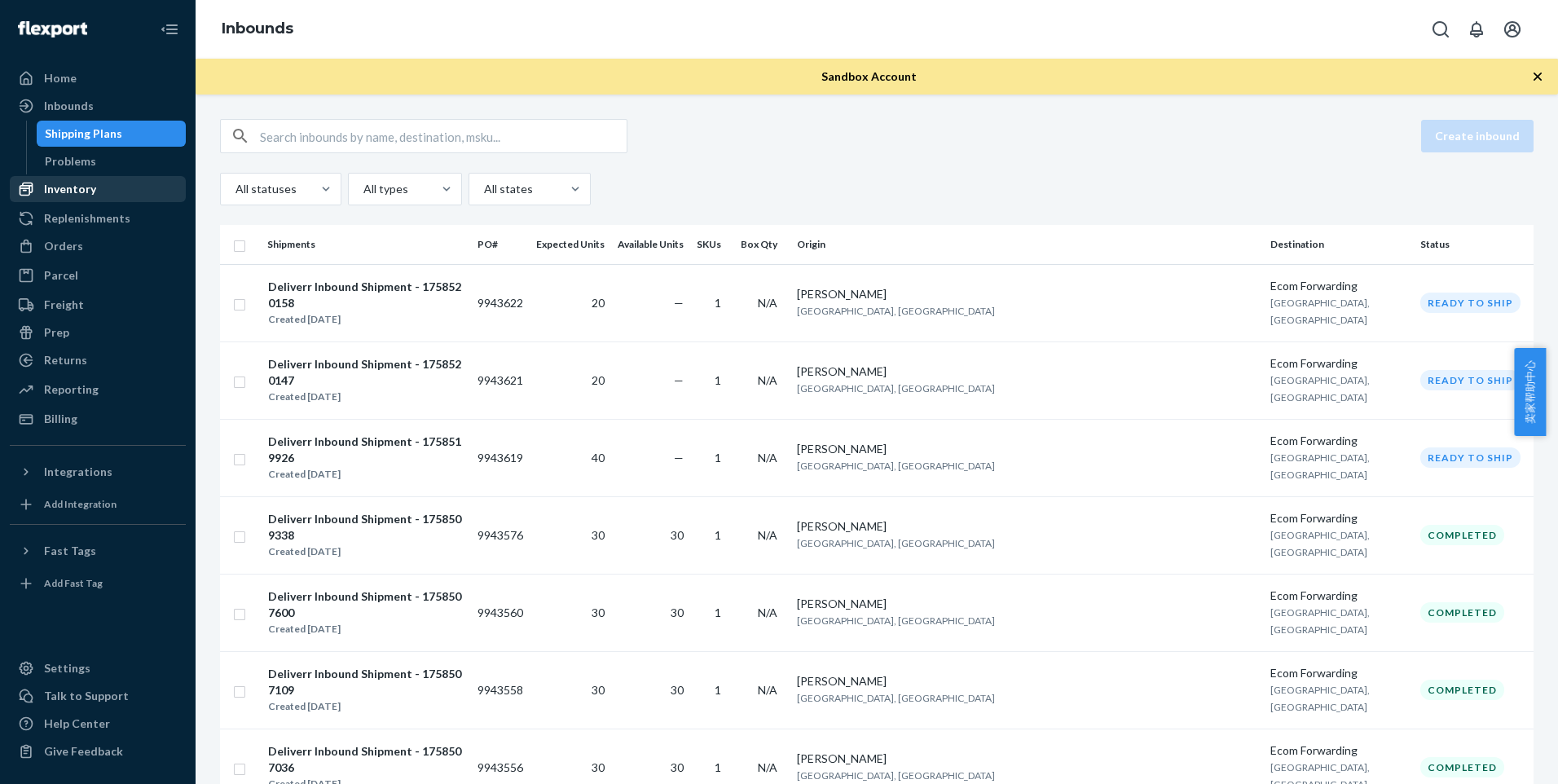
click at [110, 196] on div "Inventory" at bounding box center [98, 189] width 173 height 23
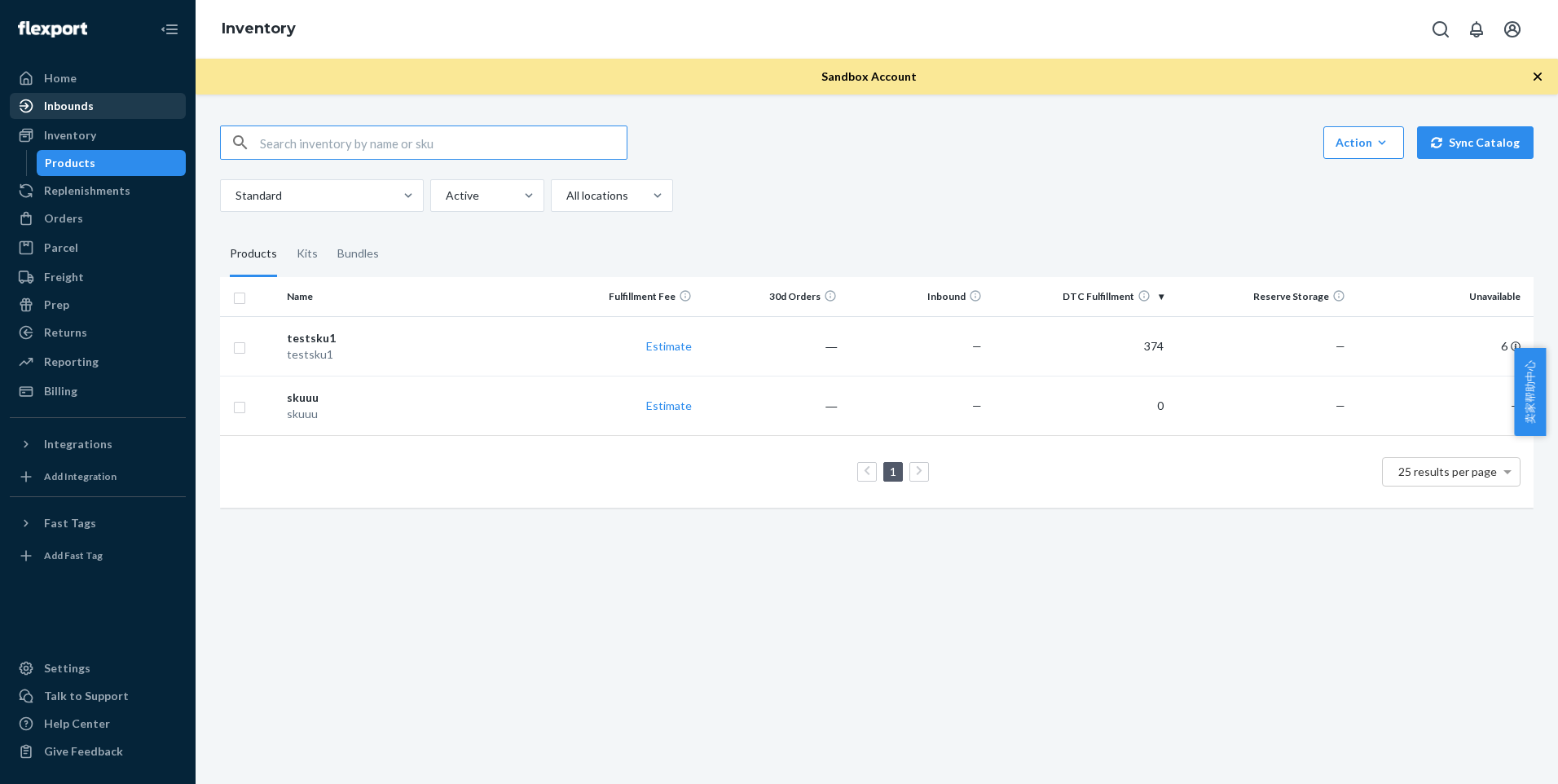
click at [93, 103] on div "Inbounds" at bounding box center [98, 105] width 173 height 23
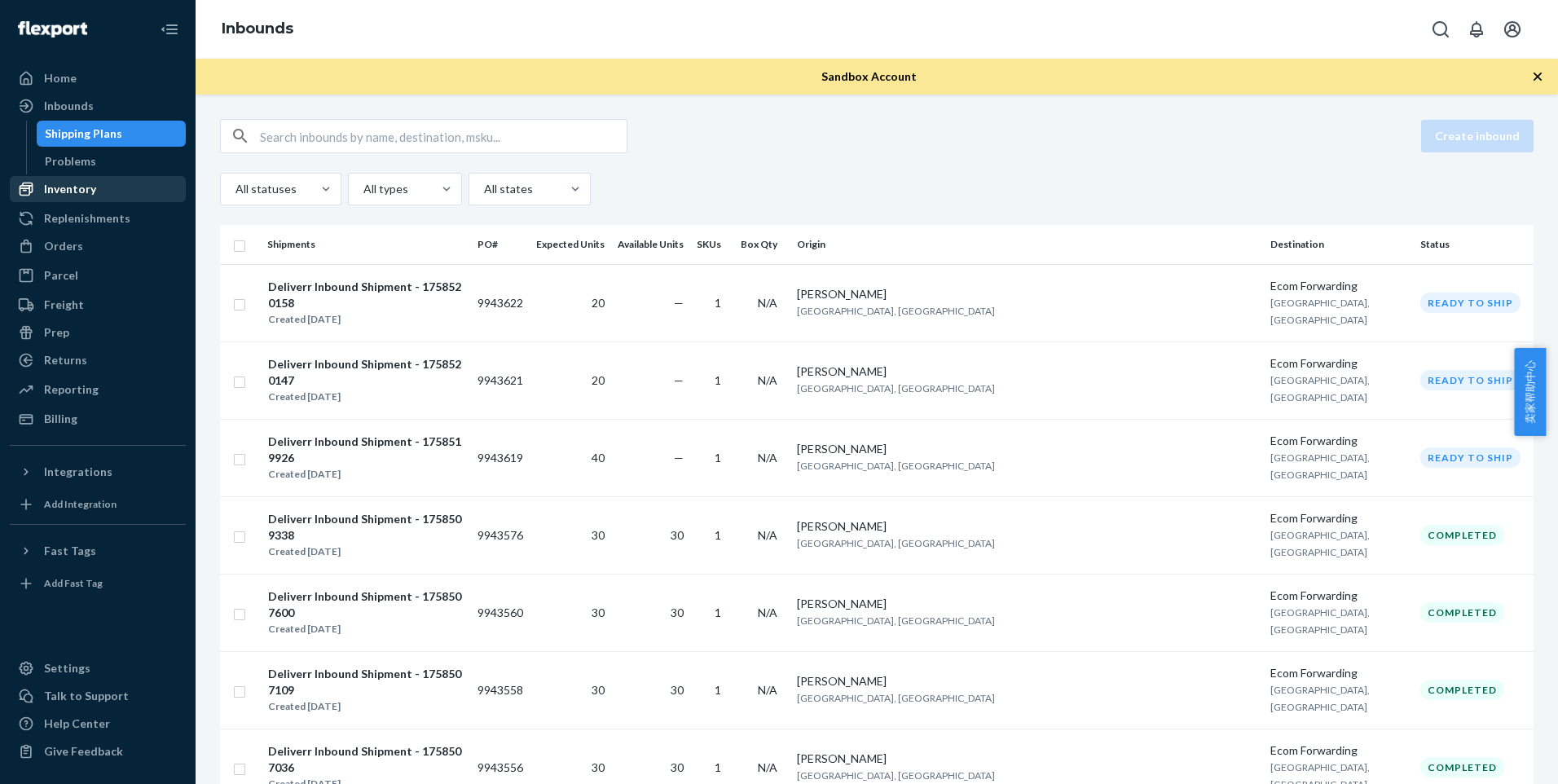
click at [92, 190] on div "Inventory" at bounding box center [69, 189] width 52 height 16
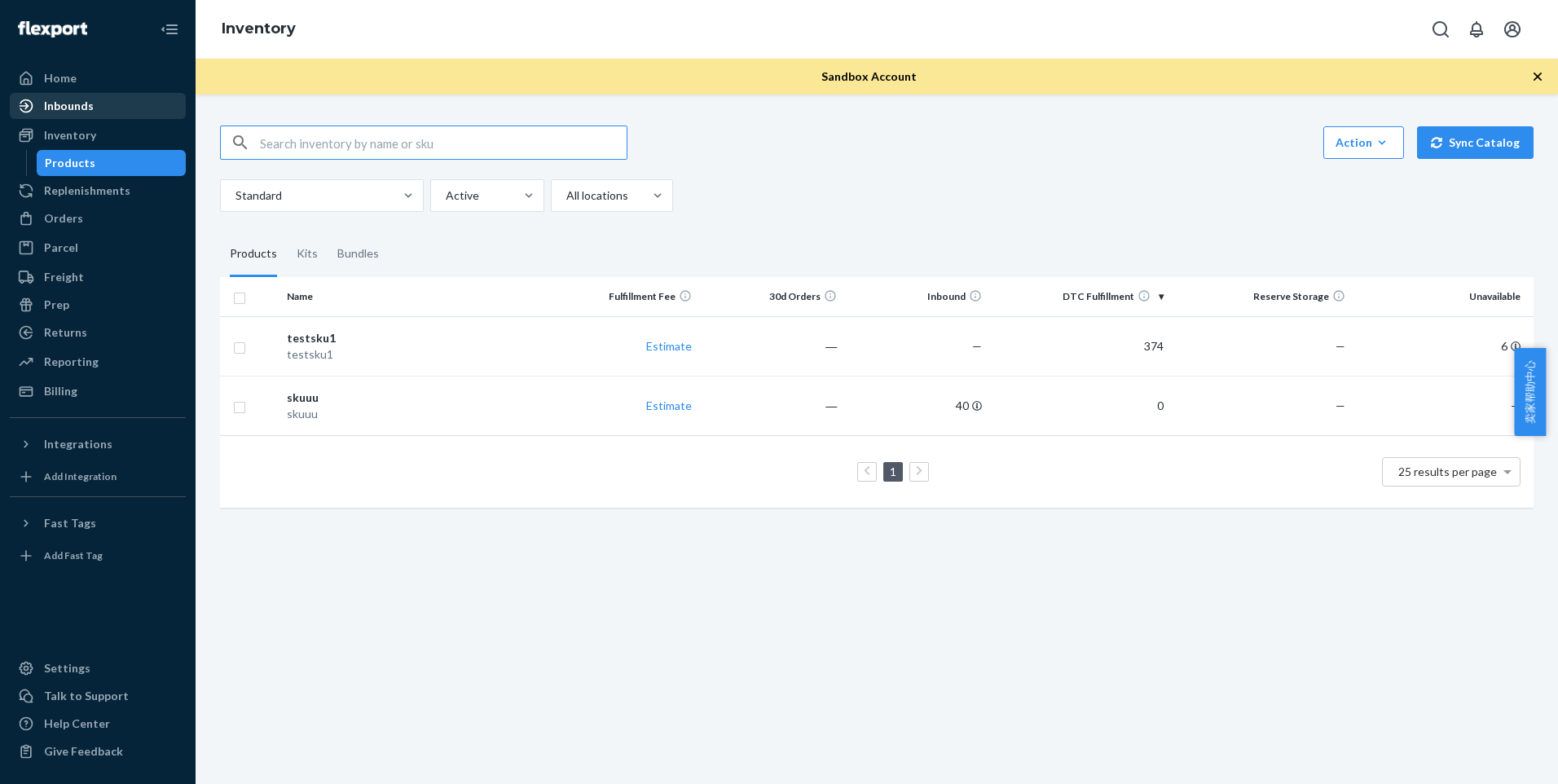
click at [117, 108] on div "Inbounds" at bounding box center [98, 105] width 173 height 23
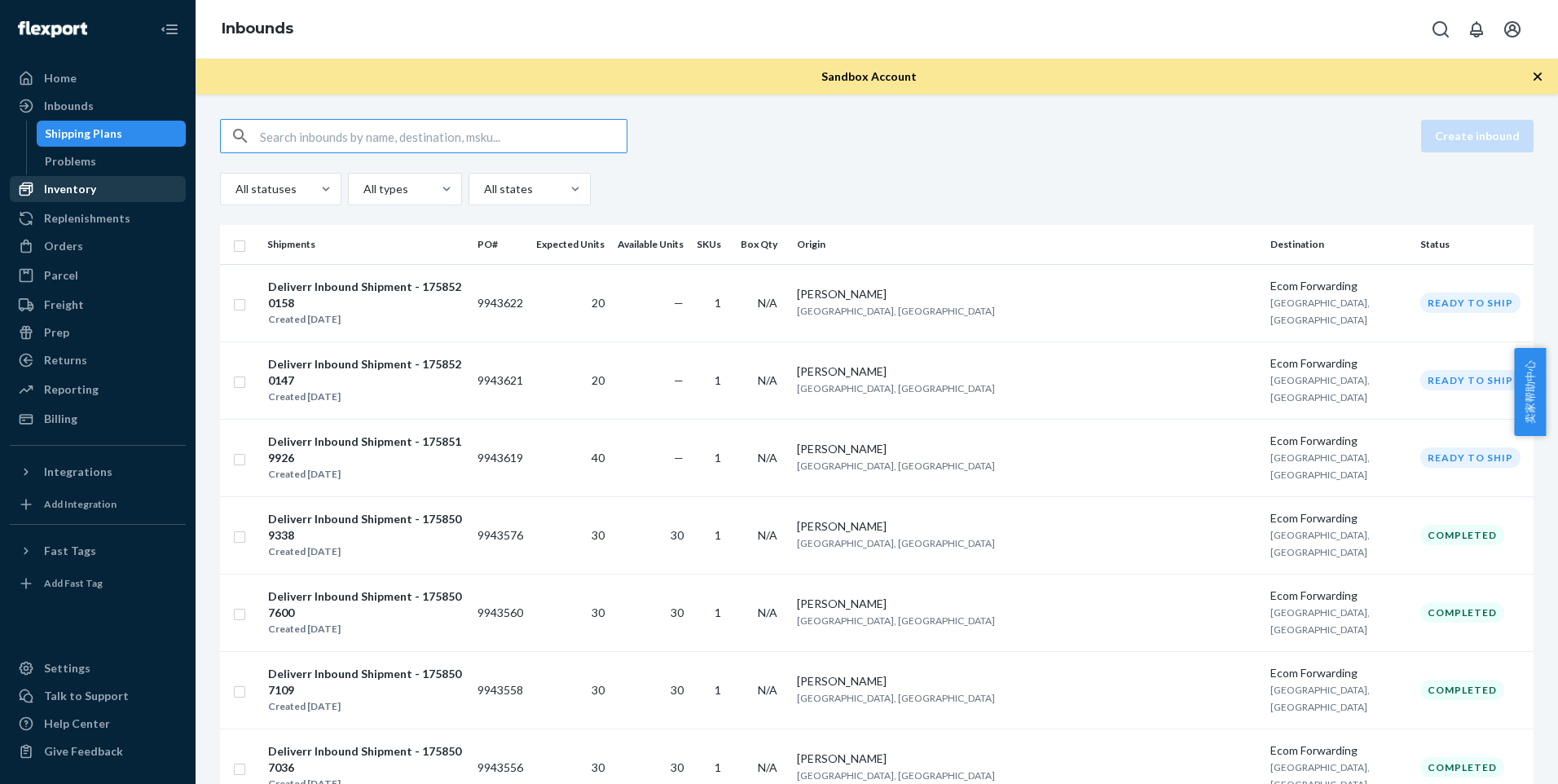
click at [113, 184] on div "Inventory" at bounding box center [98, 189] width 173 height 23
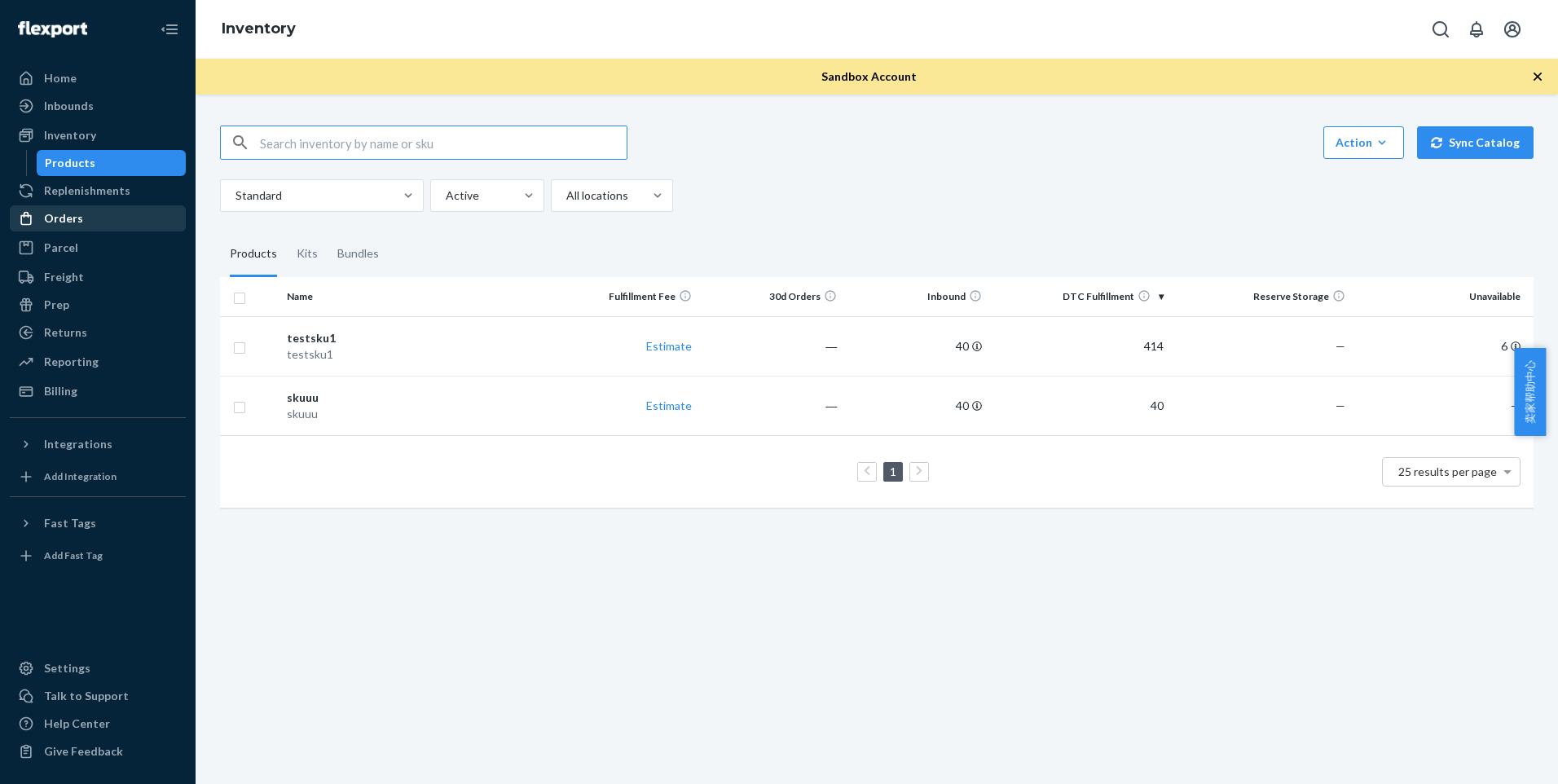
click at [103, 221] on div "Orders" at bounding box center [98, 218] width 173 height 23
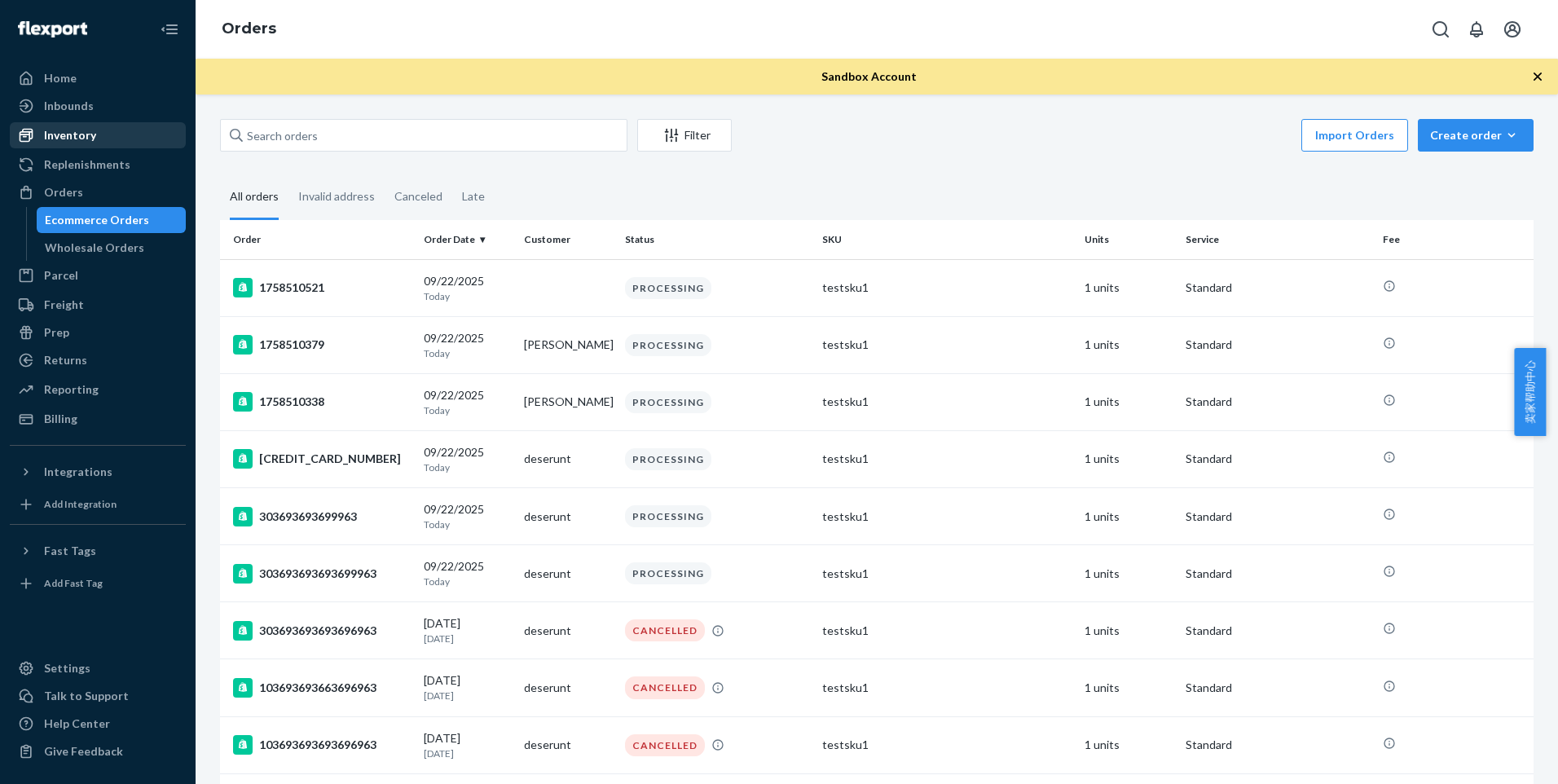
click at [111, 147] on link "Inventory" at bounding box center [97, 135] width 176 height 26
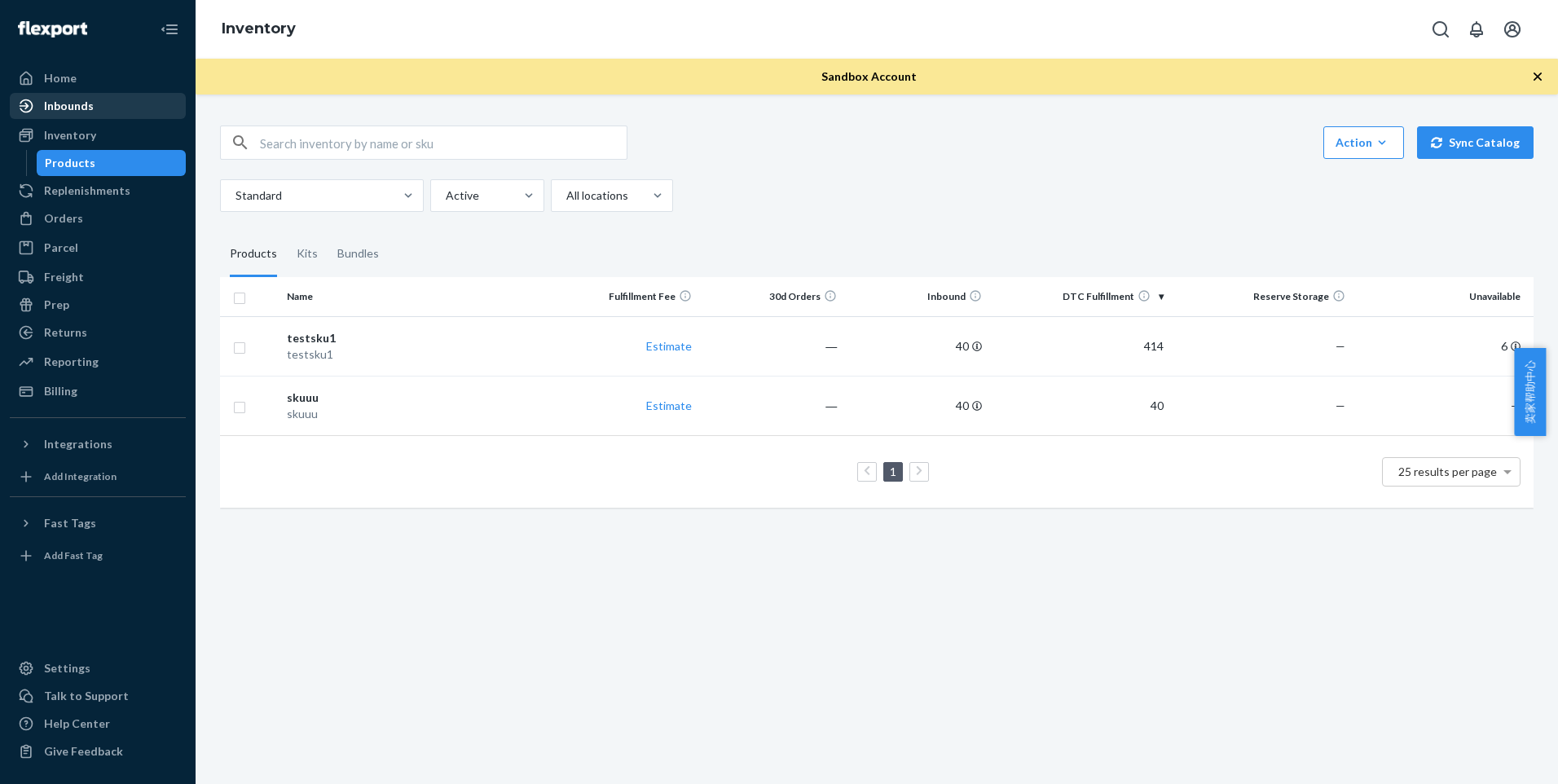
click at [117, 97] on div "Inbounds" at bounding box center [98, 105] width 173 height 23
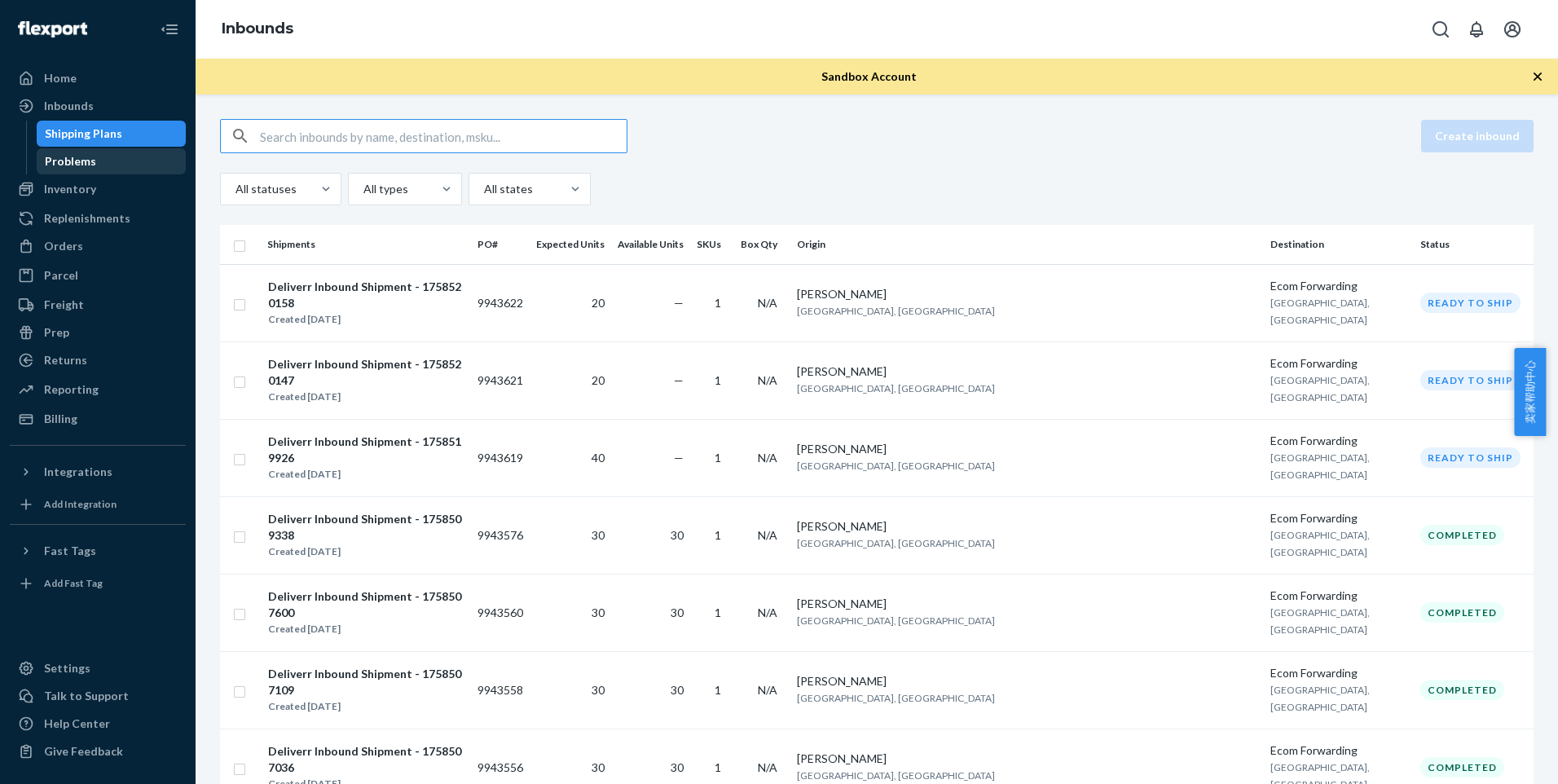
click at [107, 165] on div "Problems" at bounding box center [111, 161] width 147 height 23
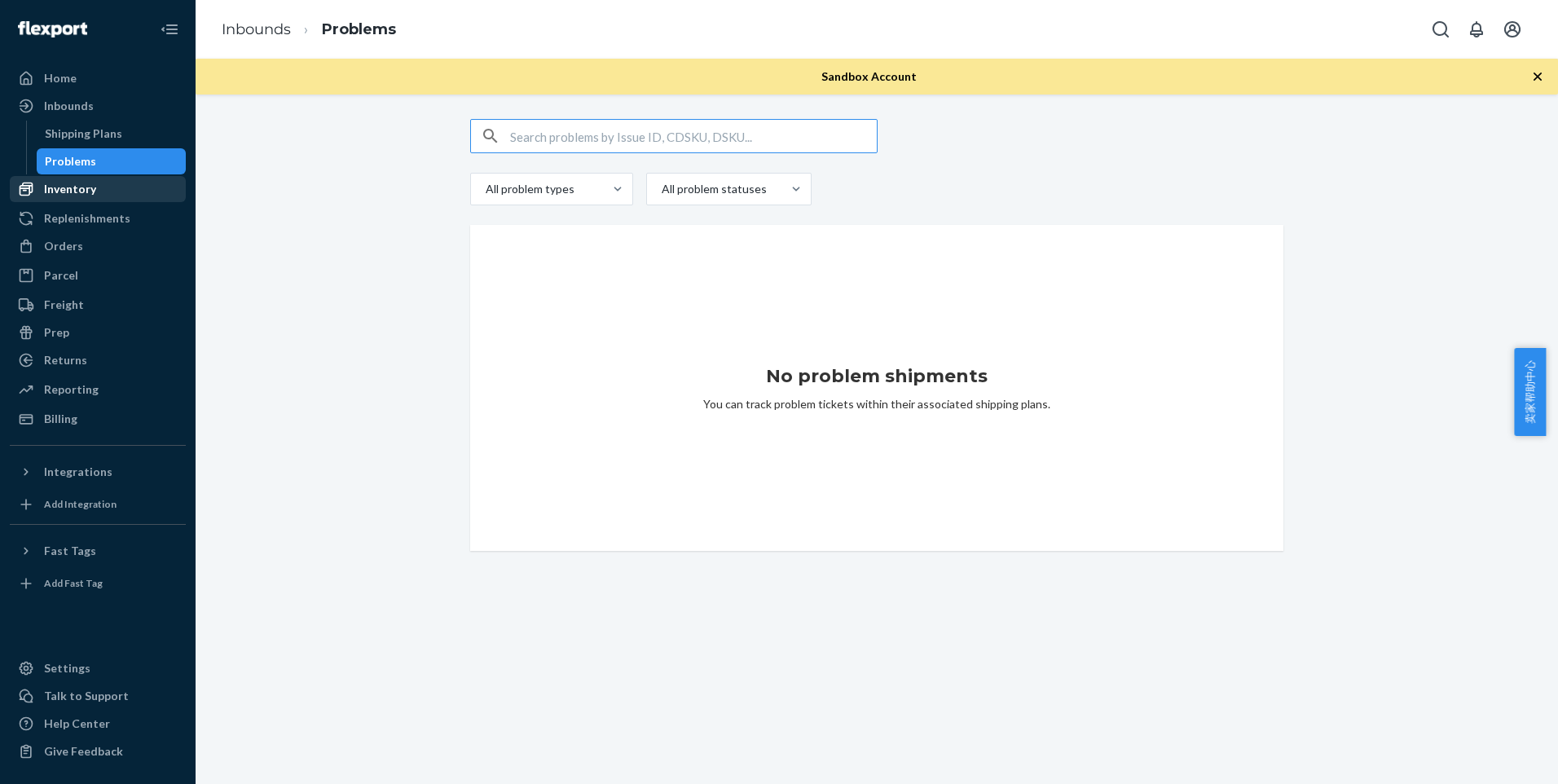
click at [107, 189] on div "Inventory" at bounding box center [98, 189] width 173 height 23
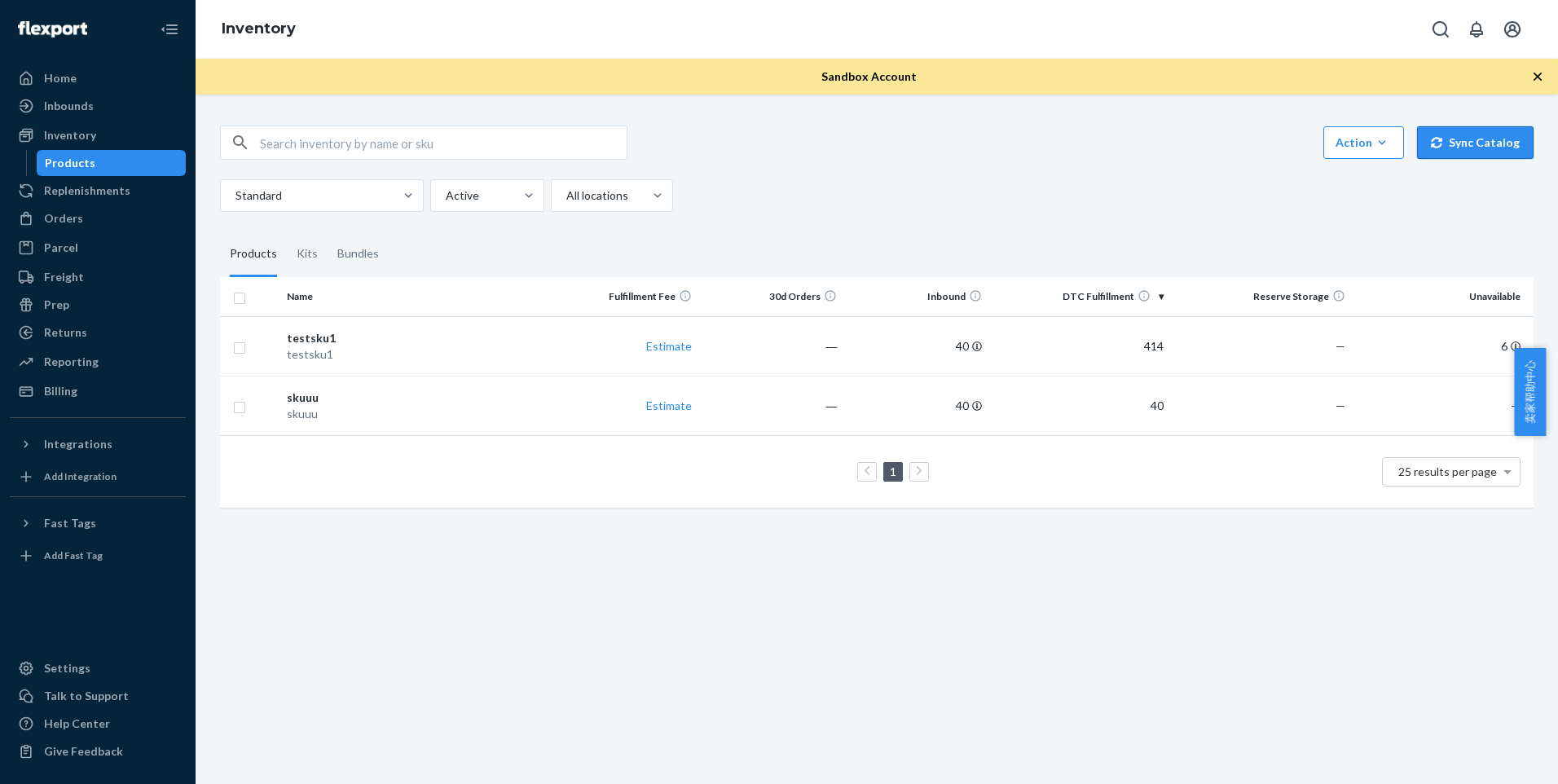
click at [1434, 142] on icon "button" at bounding box center [1436, 142] width 11 height 11
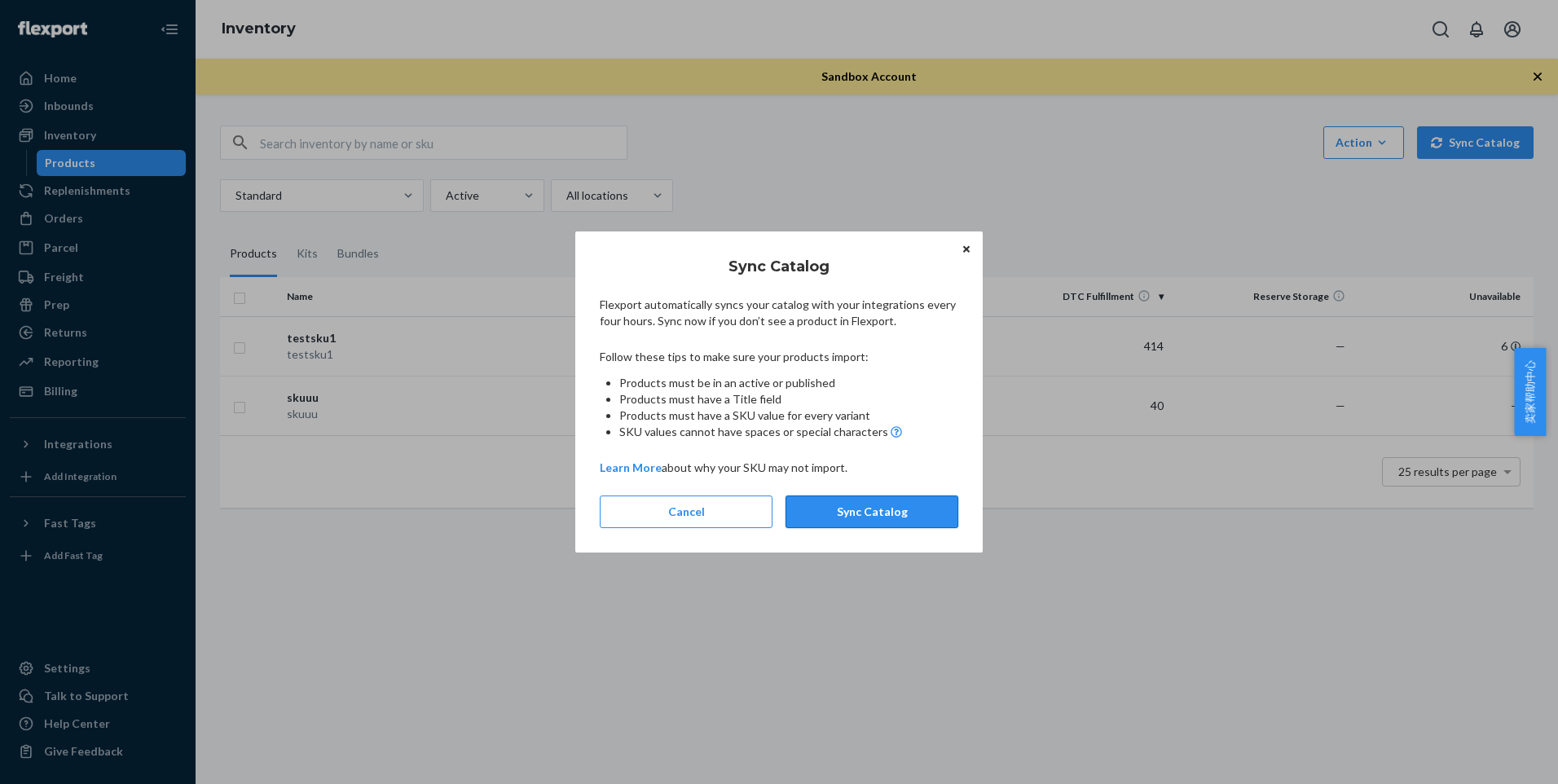
click at [884, 517] on button "Sync Catalog" at bounding box center [872, 512] width 173 height 33
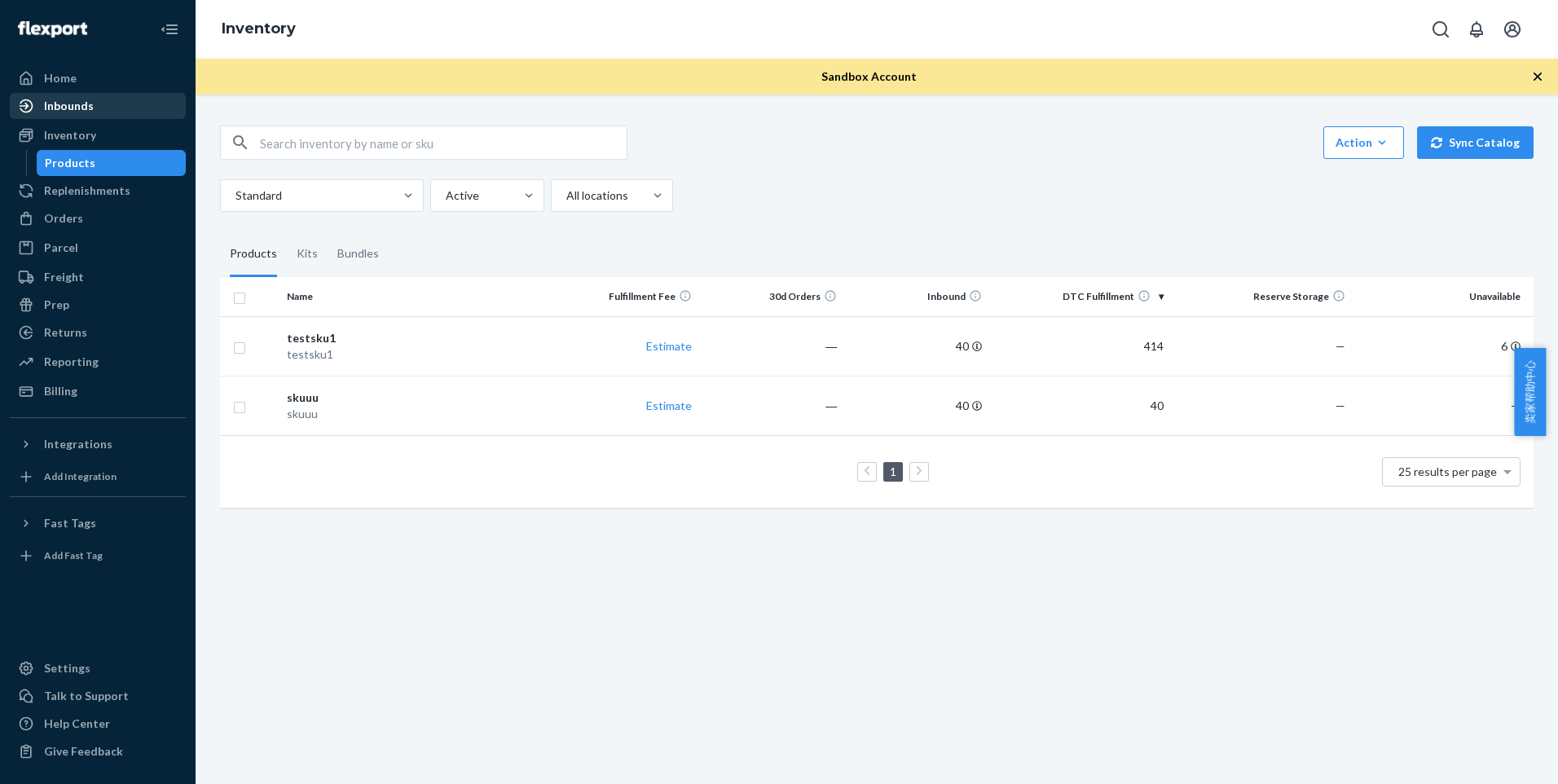
click at [80, 108] on div "Inbounds" at bounding box center [69, 105] width 50 height 16
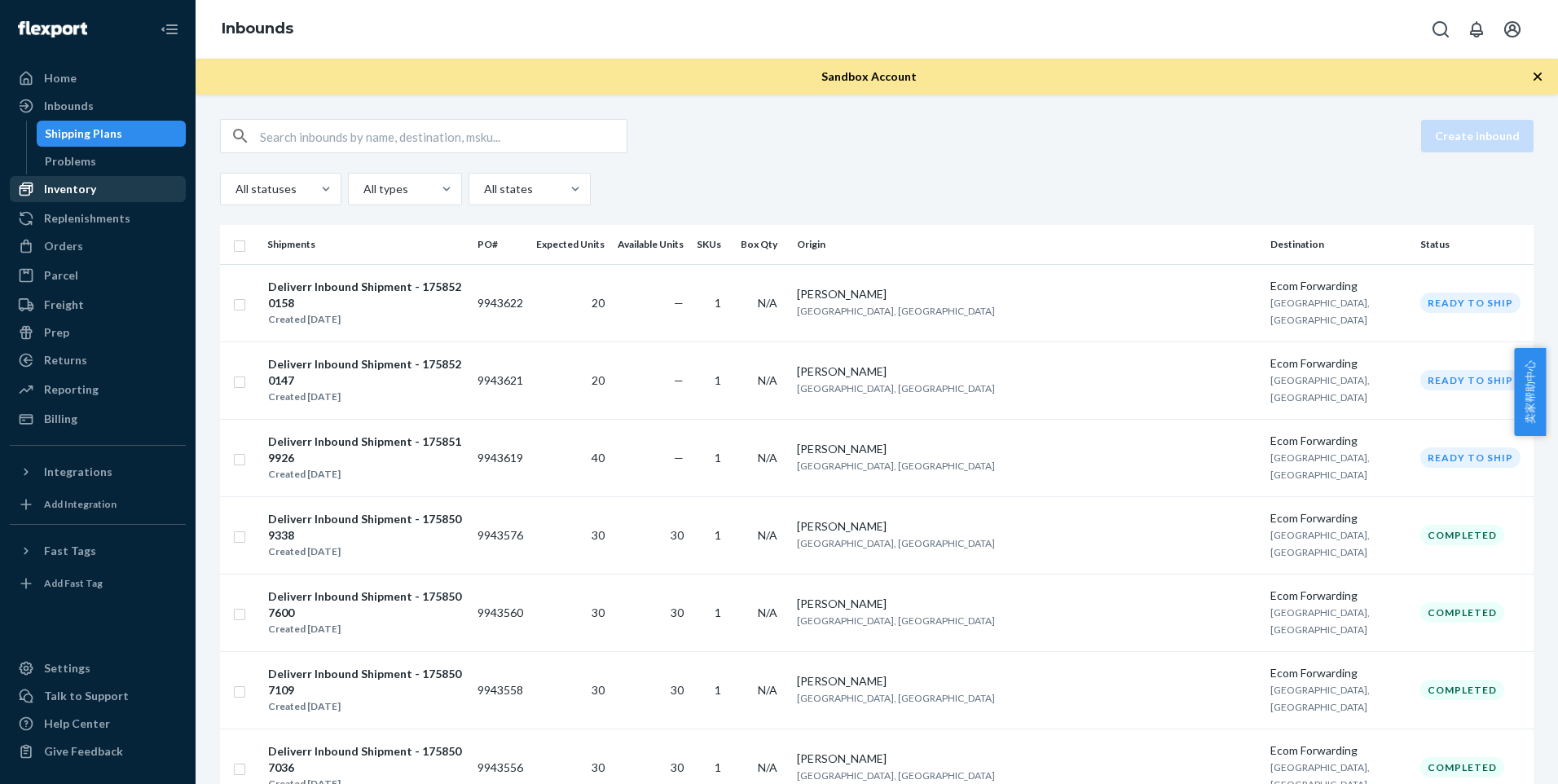
click at [116, 180] on div "Inventory" at bounding box center [98, 189] width 173 height 23
